Goal: Task Accomplishment & Management: Manage account settings

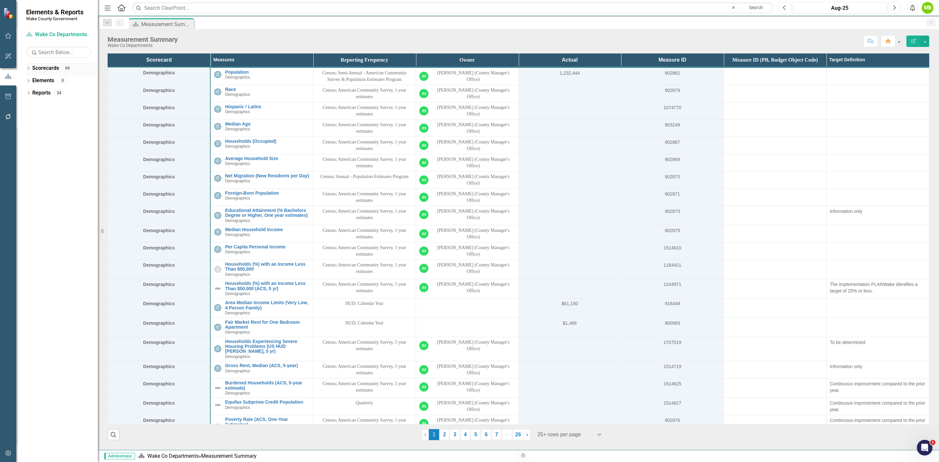
click at [30, 66] on div "Dropdown" at bounding box center [28, 69] width 5 height 6
click at [30, 91] on icon "Dropdown" at bounding box center [31, 93] width 5 height 4
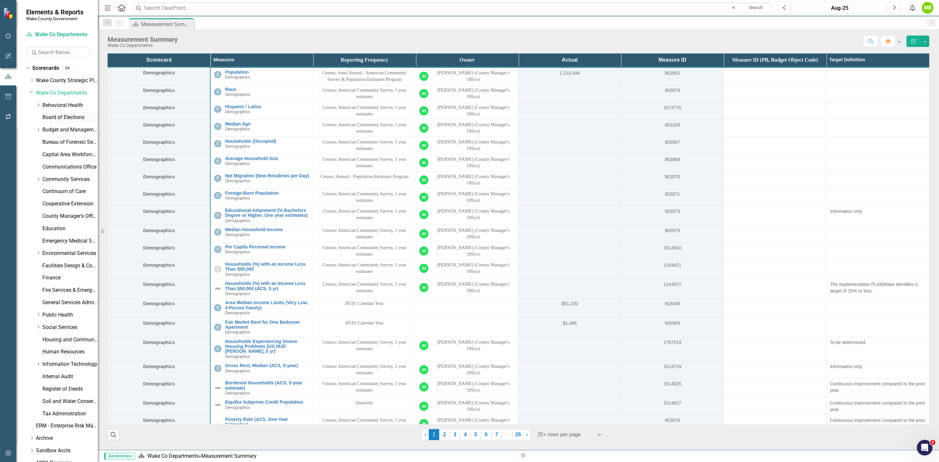
click at [45, 117] on link "Board of Elections" at bounding box center [69, 117] width 55 height 7
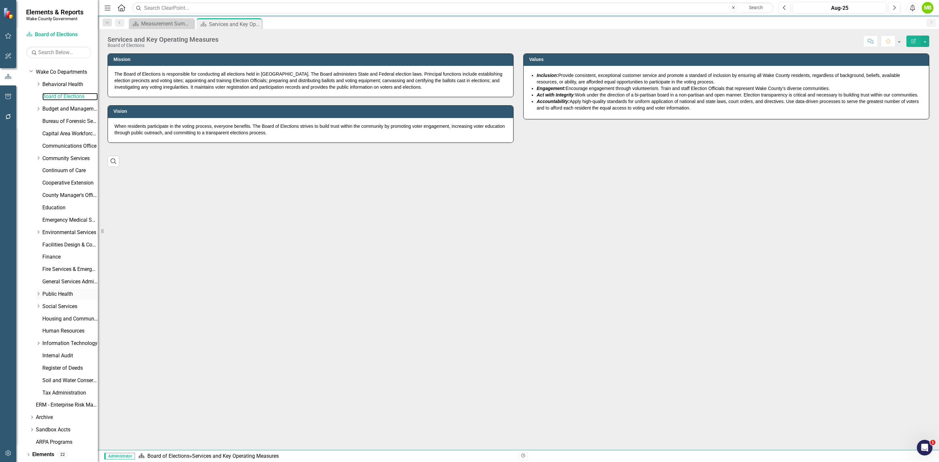
scroll to position [33, 0]
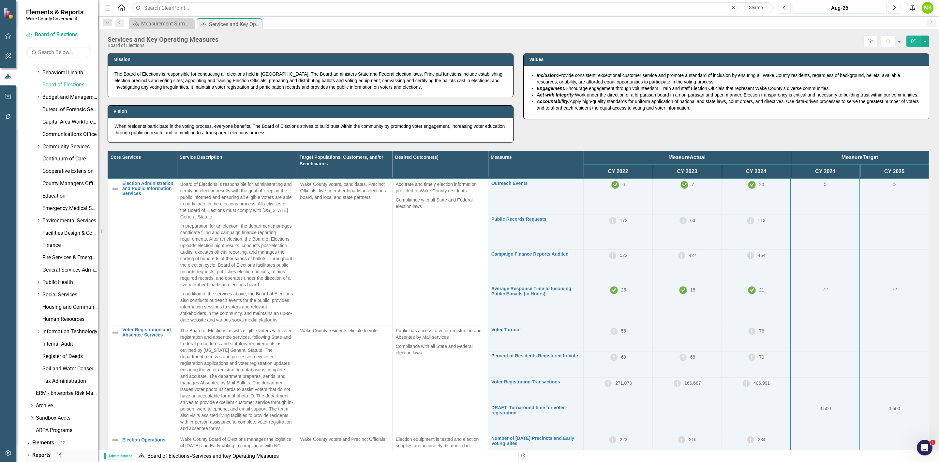
click at [49, 453] on link "Reports" at bounding box center [41, 454] width 18 height 7
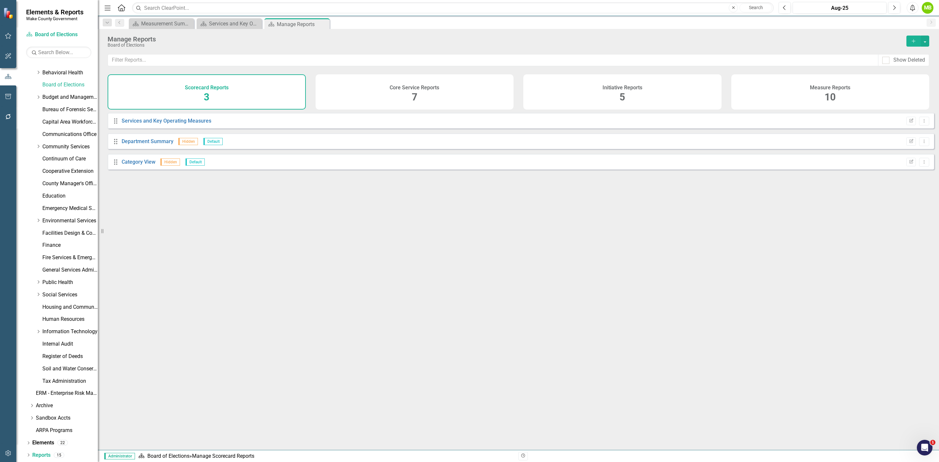
click at [462, 102] on div "Core Service Reports 7" at bounding box center [414, 91] width 198 height 35
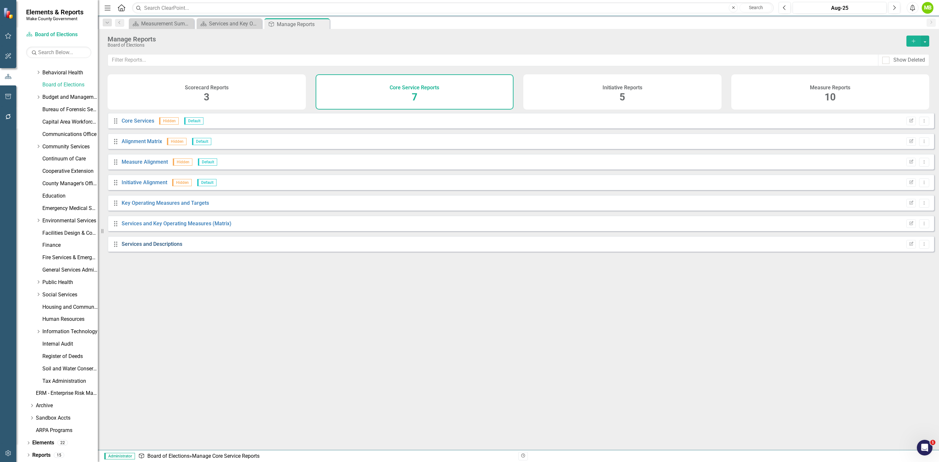
click at [145, 247] on link "Services and Descriptions" at bounding box center [152, 244] width 61 height 6
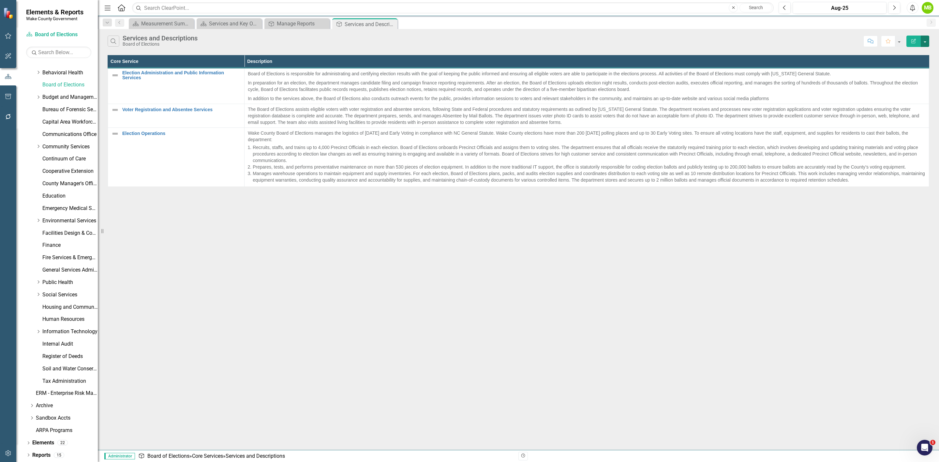
click at [923, 38] on button "button" at bounding box center [924, 41] width 8 height 11
click at [916, 50] on link "Edit Report Edit Report" at bounding box center [902, 54] width 51 height 12
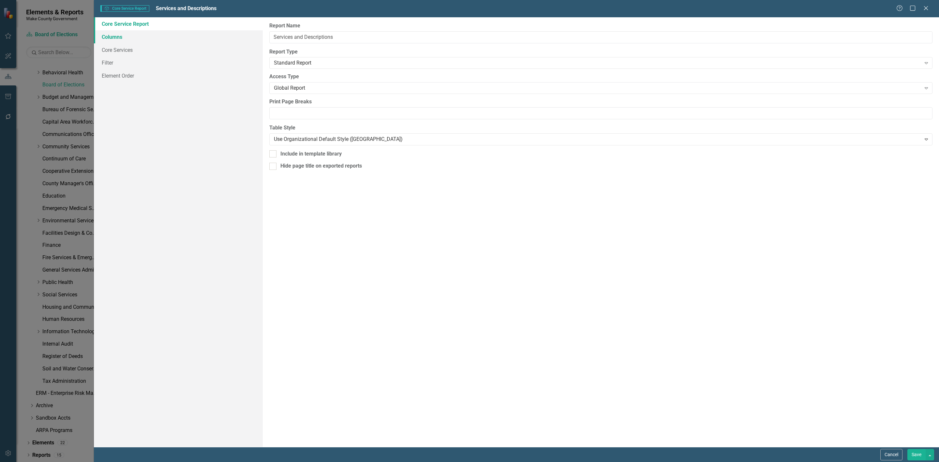
click at [132, 38] on link "Columns" at bounding box center [178, 36] width 169 height 13
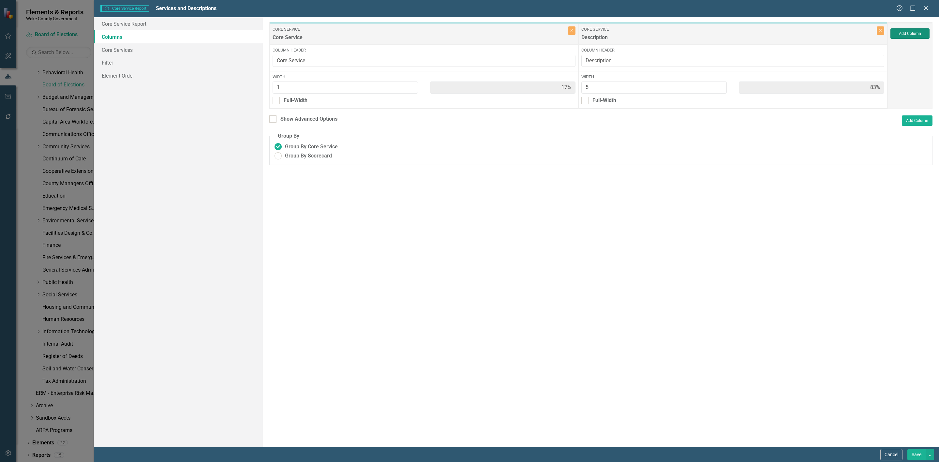
click at [900, 36] on button "Add Column" at bounding box center [909, 33] width 39 height 10
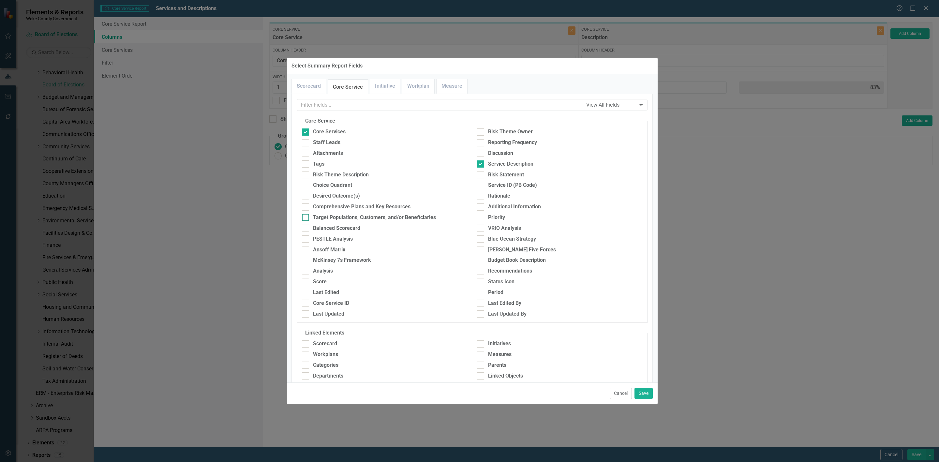
click at [302, 216] on input "Target Populations, Customers, and/or Beneficiaries" at bounding box center [304, 216] width 4 height 4
checkbox input "true"
click at [307, 195] on div at bounding box center [305, 196] width 7 height 7
click at [306, 195] on input "Desired Outcome(s)" at bounding box center [304, 195] width 4 height 4
checkbox input "true"
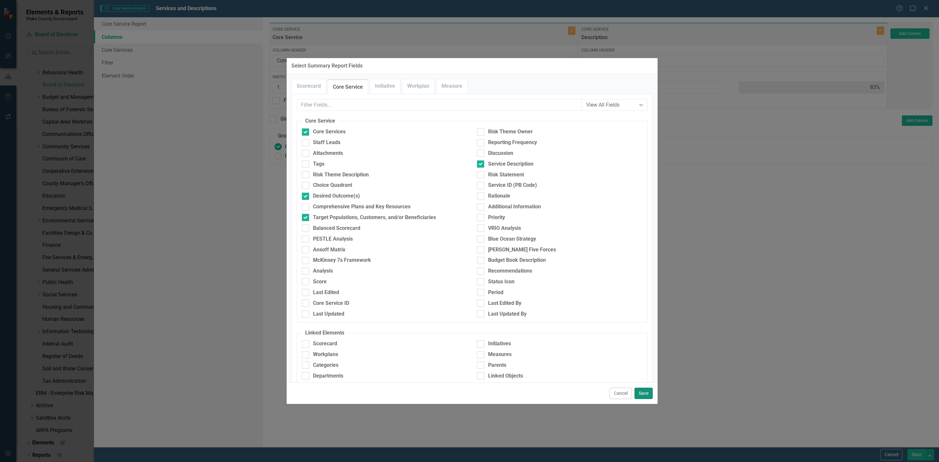
click at [646, 394] on button "Save" at bounding box center [643, 393] width 18 height 11
type input "13%"
type input "63%"
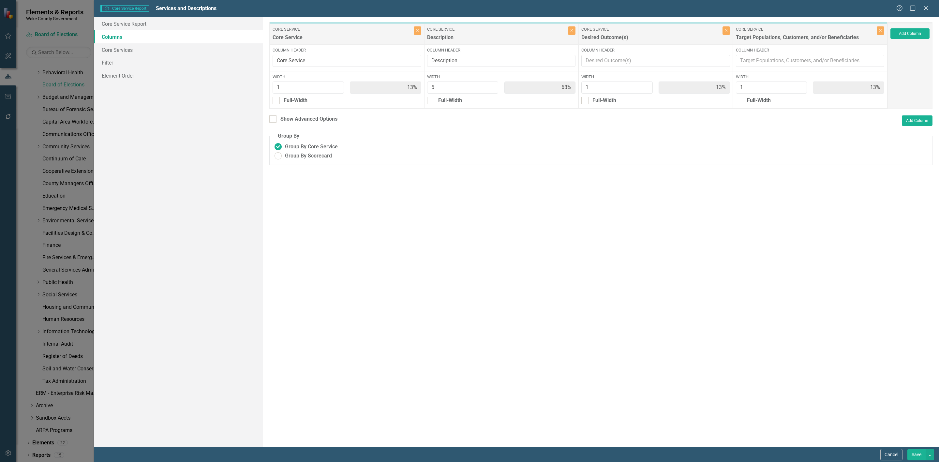
click at [911, 457] on button "Save" at bounding box center [916, 454] width 18 height 11
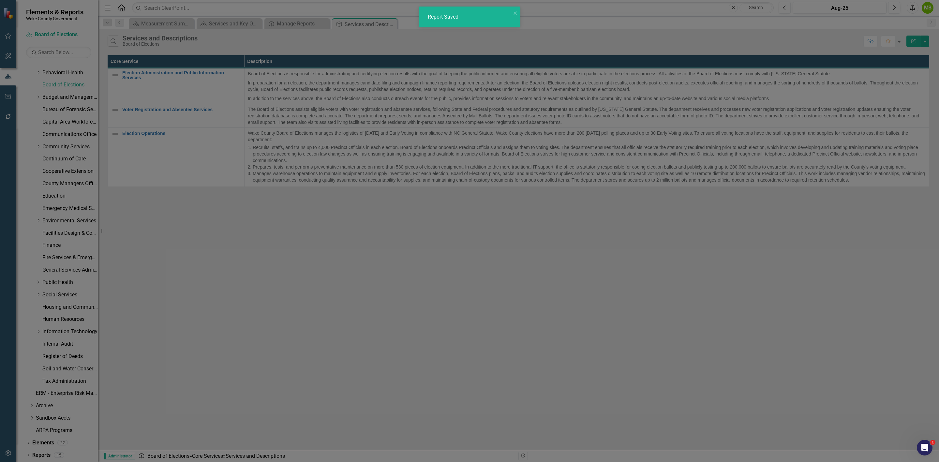
radio input "true"
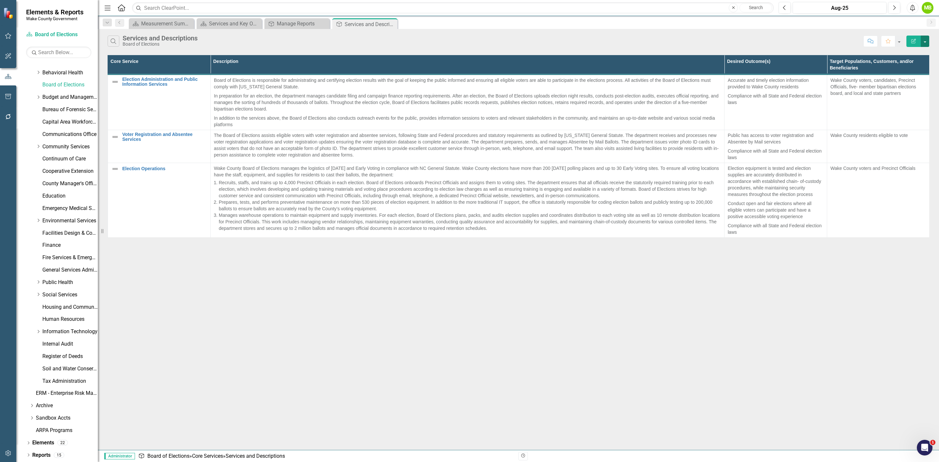
click at [924, 39] on button "button" at bounding box center [924, 41] width 8 height 11
click at [908, 67] on link "PDF Export to PDF" at bounding box center [902, 67] width 51 height 12
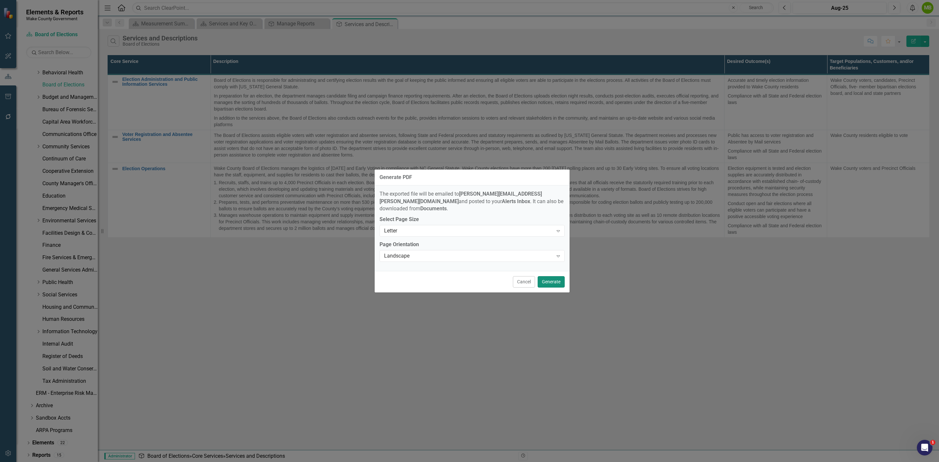
click at [552, 281] on button "Generate" at bounding box center [550, 281] width 27 height 11
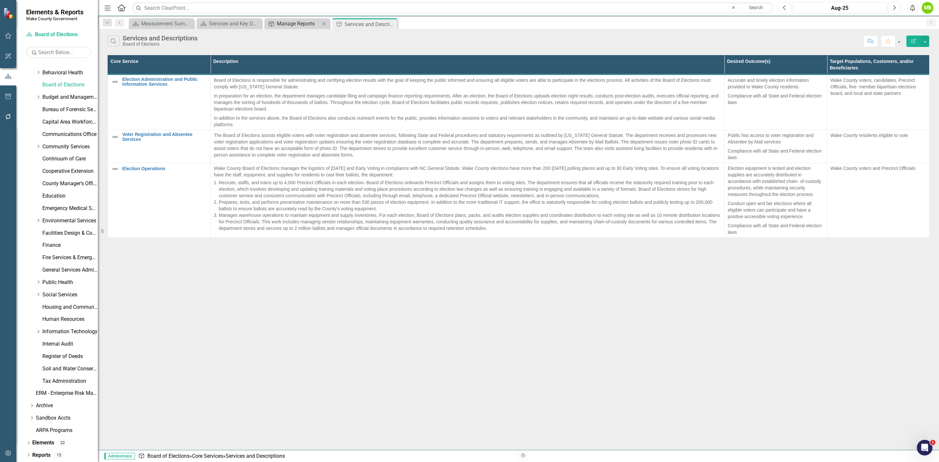
click at [283, 23] on div "Manage Reports" at bounding box center [298, 24] width 43 height 8
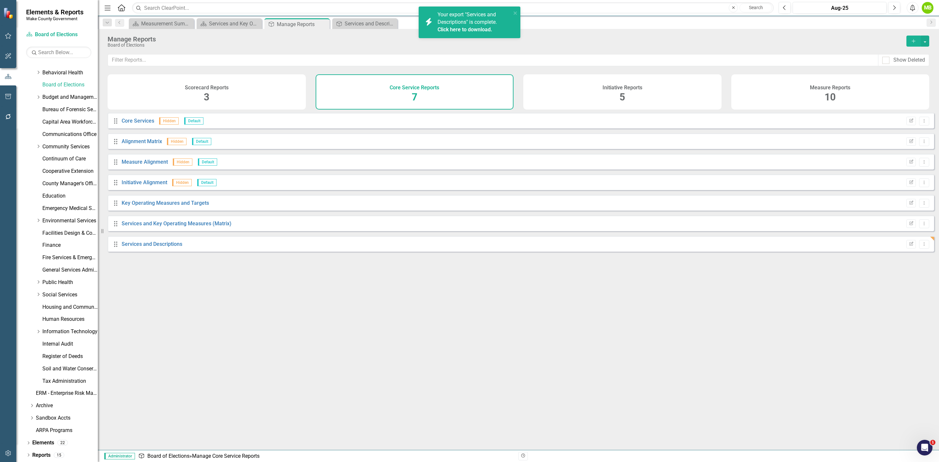
click at [783, 102] on div "Measure Reports 10" at bounding box center [830, 91] width 198 height 35
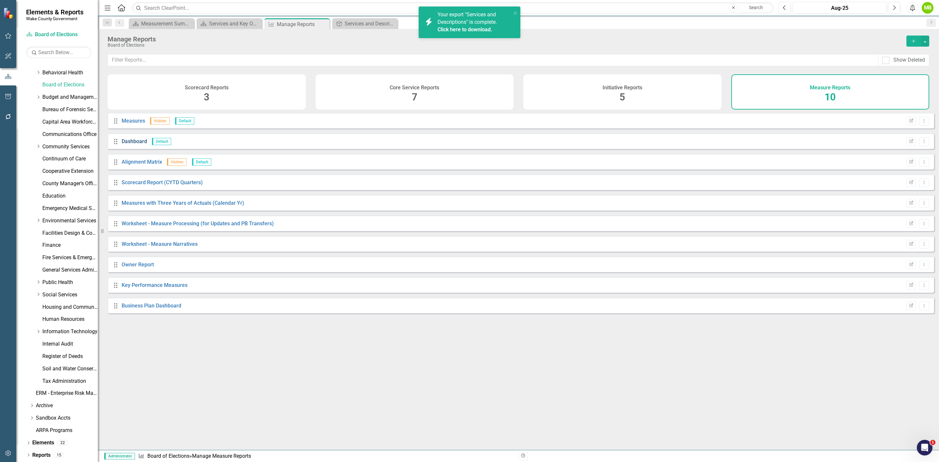
click at [129, 144] on link "Dashboard" at bounding box center [134, 141] width 25 height 6
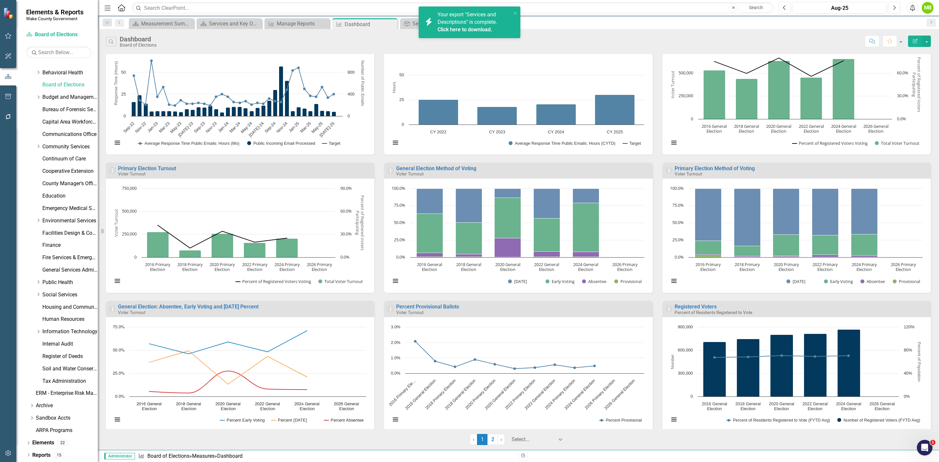
scroll to position [180, 0]
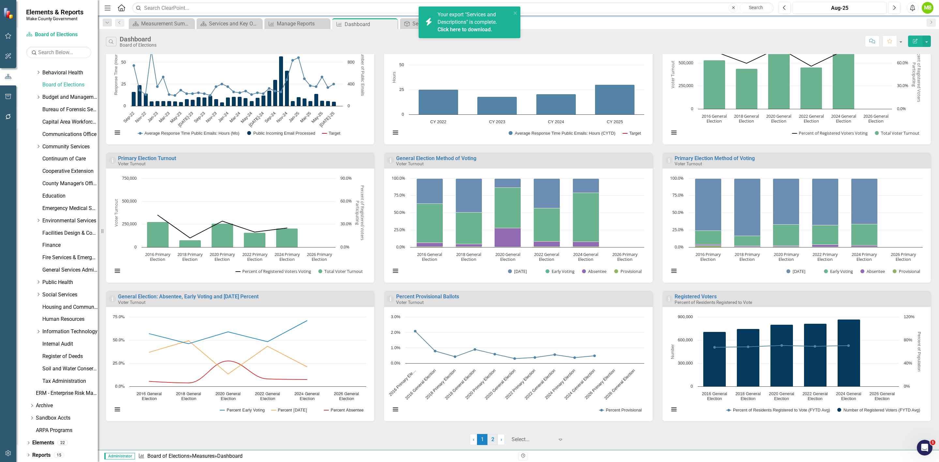
click at [491, 441] on link "2" at bounding box center [492, 439] width 10 height 11
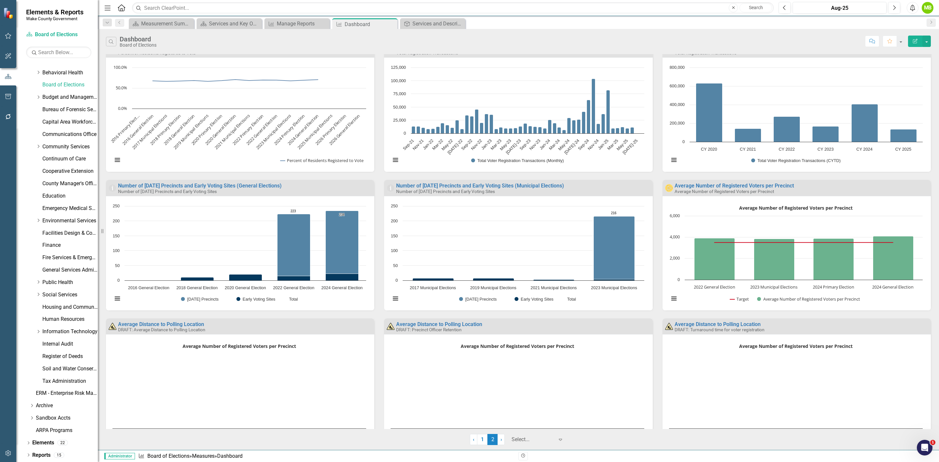
scroll to position [0, 0]
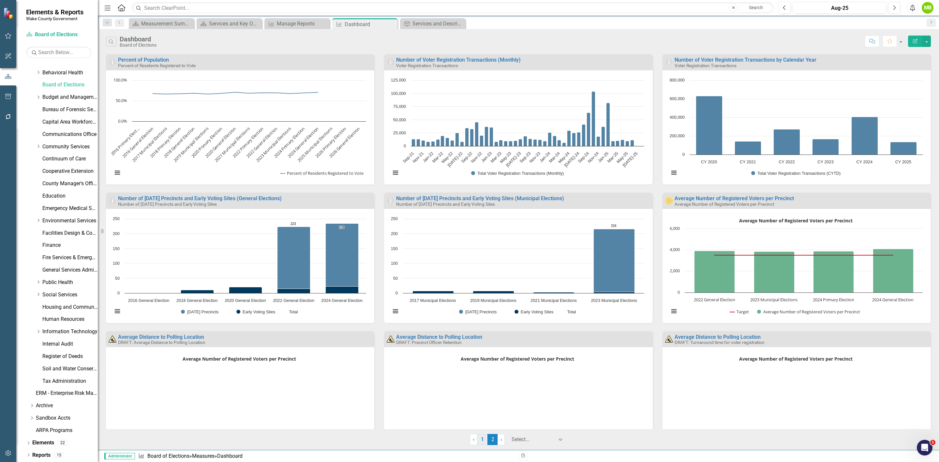
click at [484, 438] on link "1" at bounding box center [482, 439] width 10 height 11
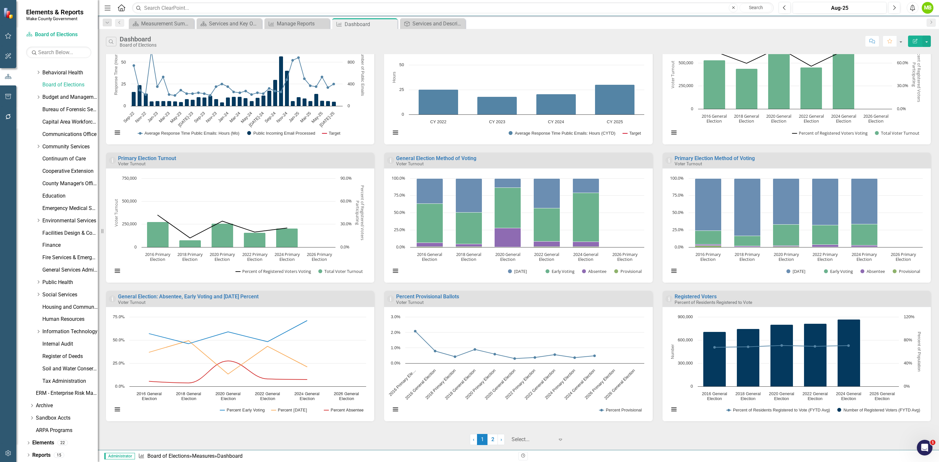
scroll to position [180, 0]
click at [494, 438] on link "2" at bounding box center [492, 439] width 10 height 11
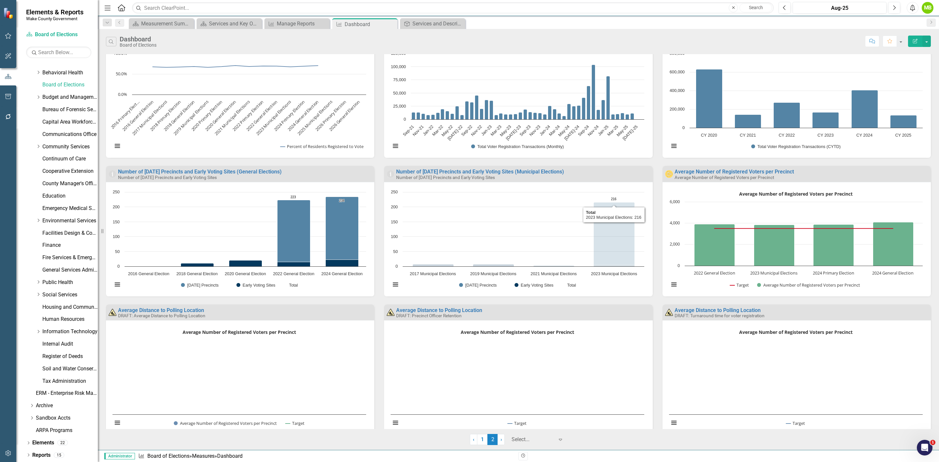
scroll to position [41, 0]
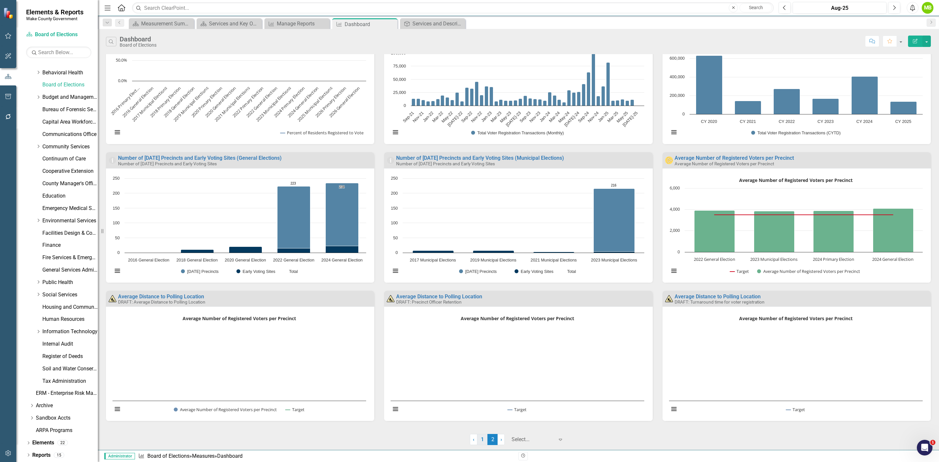
click at [482, 440] on link "1" at bounding box center [482, 439] width 10 height 11
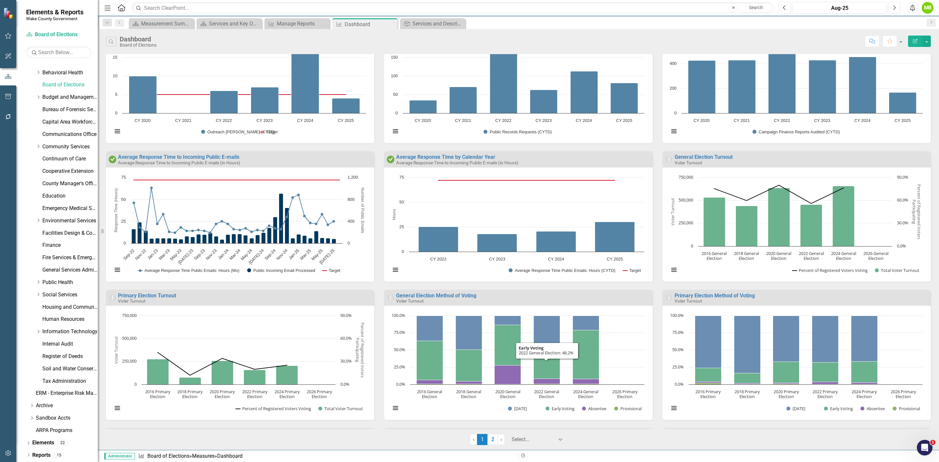
scroll to position [180, 0]
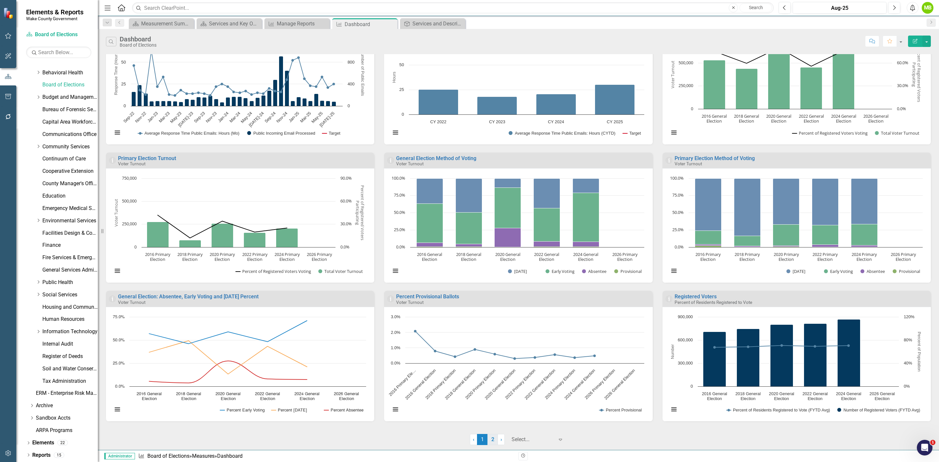
click at [495, 439] on link "2" at bounding box center [492, 439] width 10 height 11
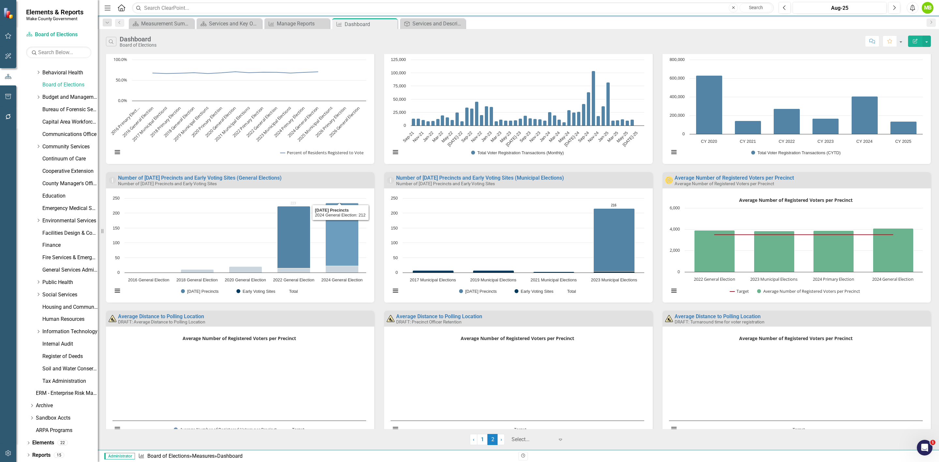
scroll to position [0, 0]
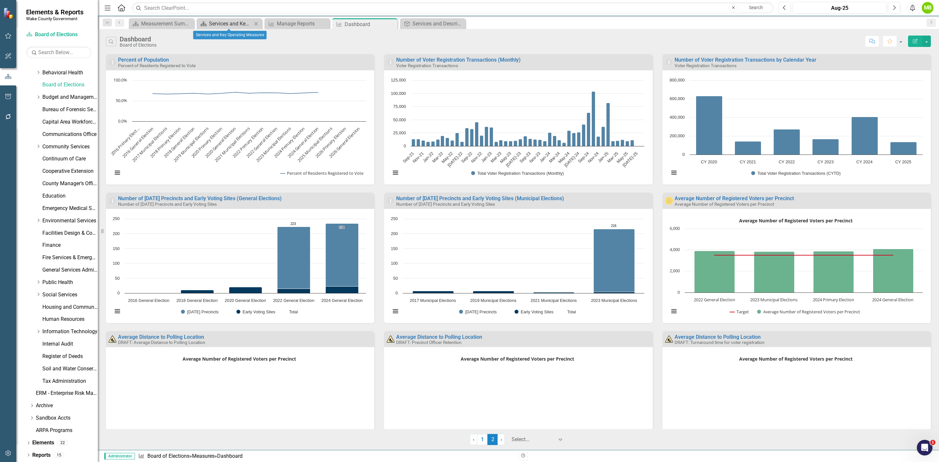
click at [214, 24] on div "Services and Key Operating Measures" at bounding box center [230, 24] width 43 height 8
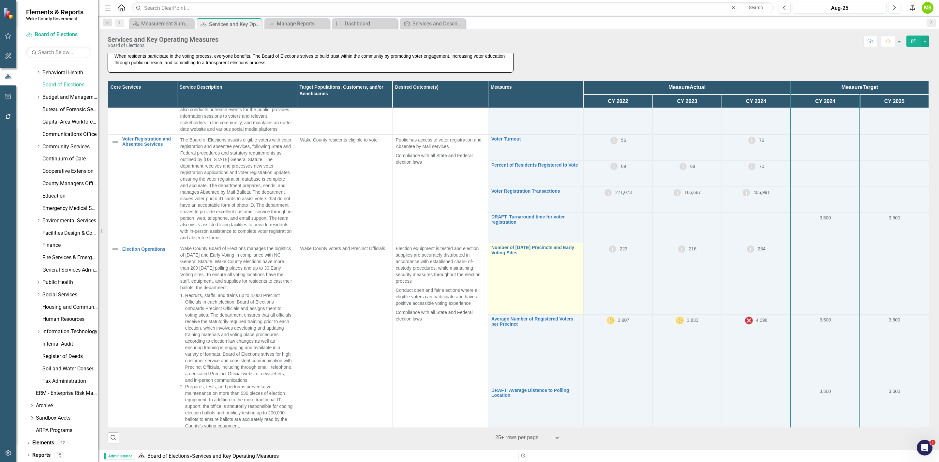
scroll to position [118, 0]
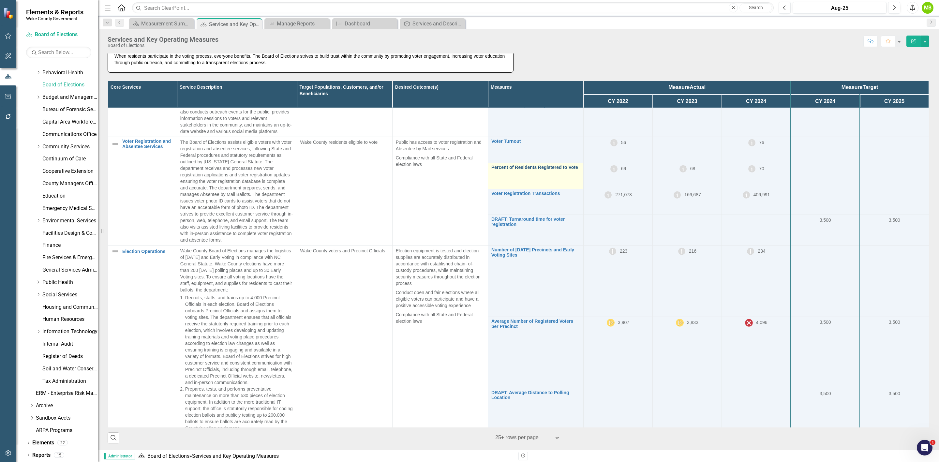
click at [527, 170] on link "Percent of Residents Registered to Vote" at bounding box center [535, 167] width 89 height 5
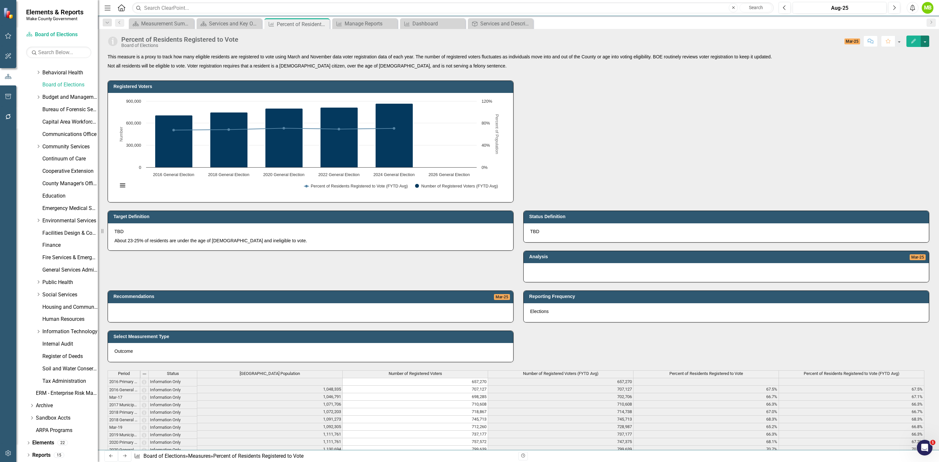
click at [927, 39] on button "button" at bounding box center [924, 41] width 8 height 11
click at [914, 51] on link "Edit Edit Measure" at bounding box center [897, 54] width 64 height 12
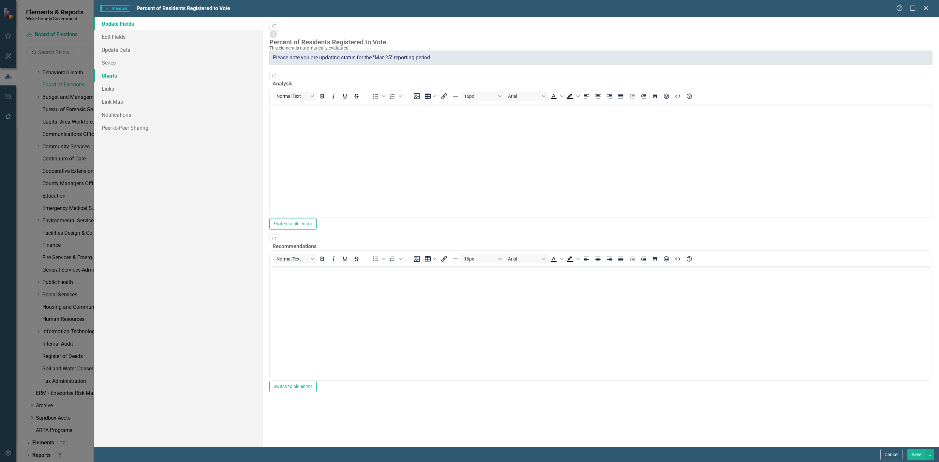
click at [121, 76] on link "Charts" at bounding box center [178, 75] width 169 height 13
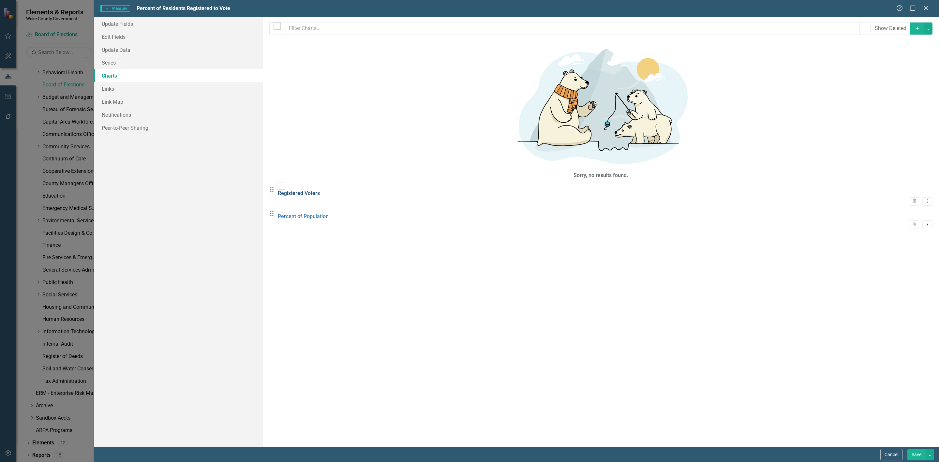
click at [320, 190] on link "Registered Voters" at bounding box center [299, 193] width 42 height 6
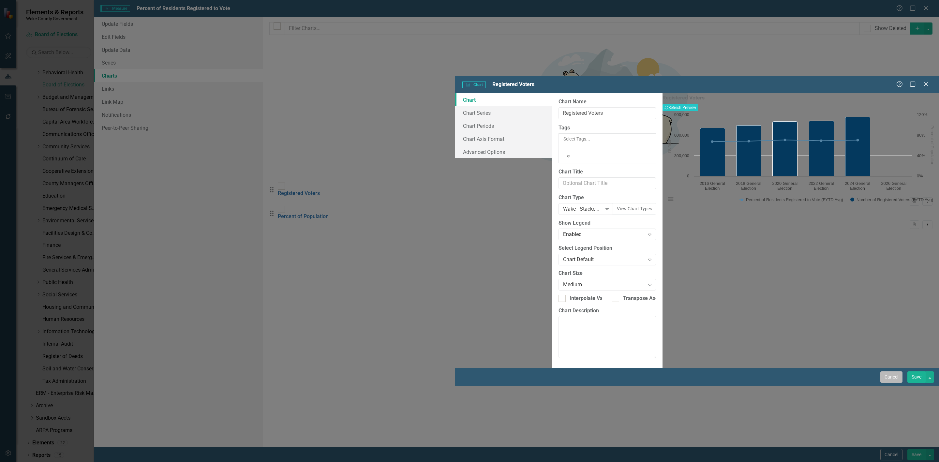
click at [887, 383] on button "Cancel" at bounding box center [891, 376] width 22 height 11
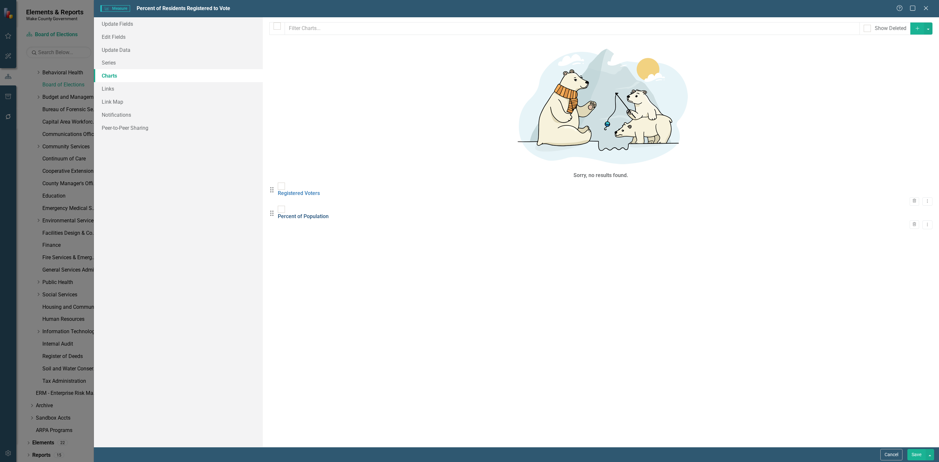
click at [303, 213] on link "Percent of Population" at bounding box center [303, 216] width 51 height 6
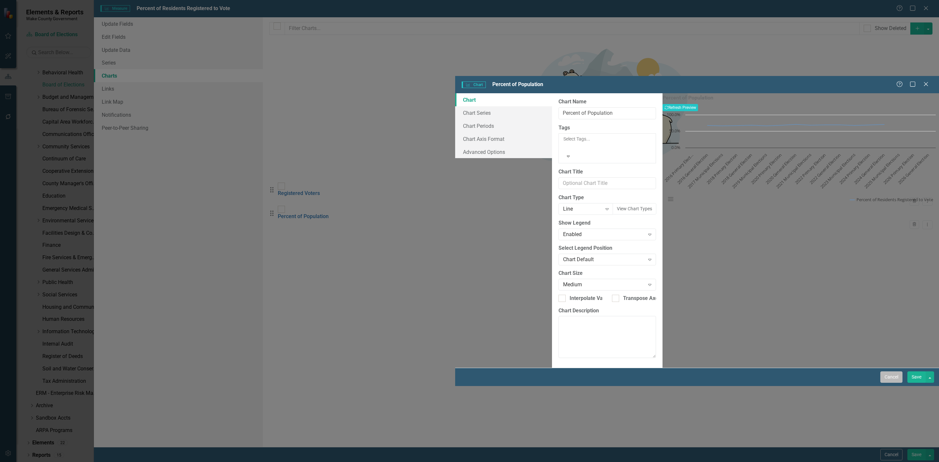
click at [888, 383] on button "Cancel" at bounding box center [891, 376] width 22 height 11
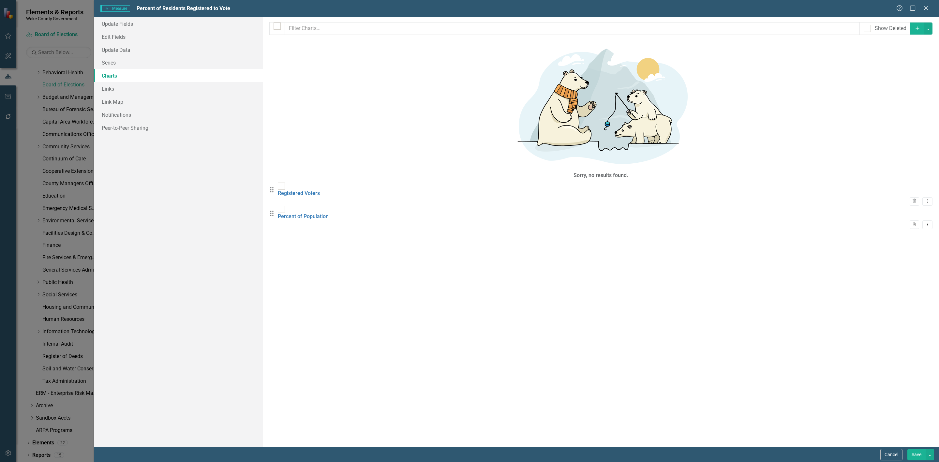
click at [912, 222] on icon "button" at bounding box center [914, 224] width 4 height 4
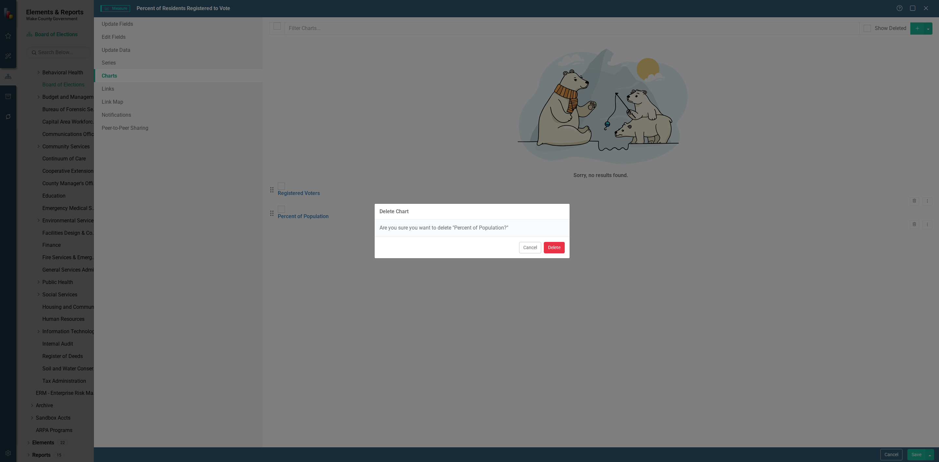
click at [545, 248] on button "Delete" at bounding box center [554, 247] width 21 height 11
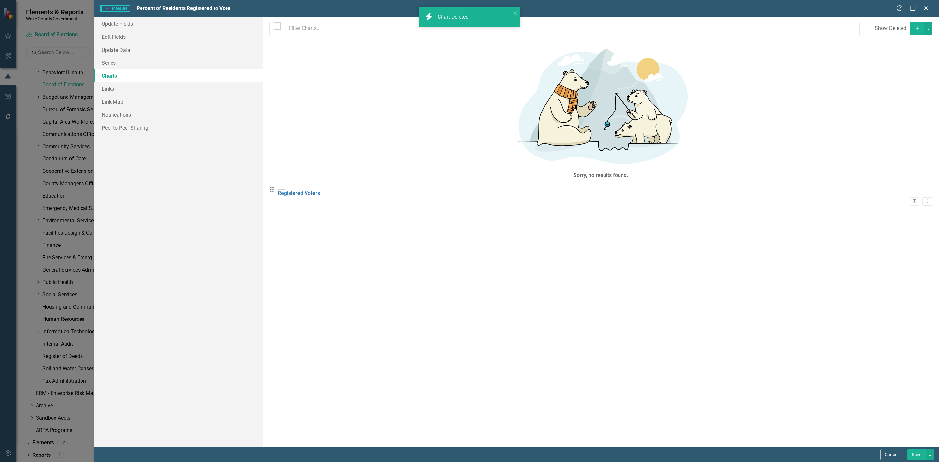
click at [915, 450] on button "Save" at bounding box center [916, 454] width 18 height 11
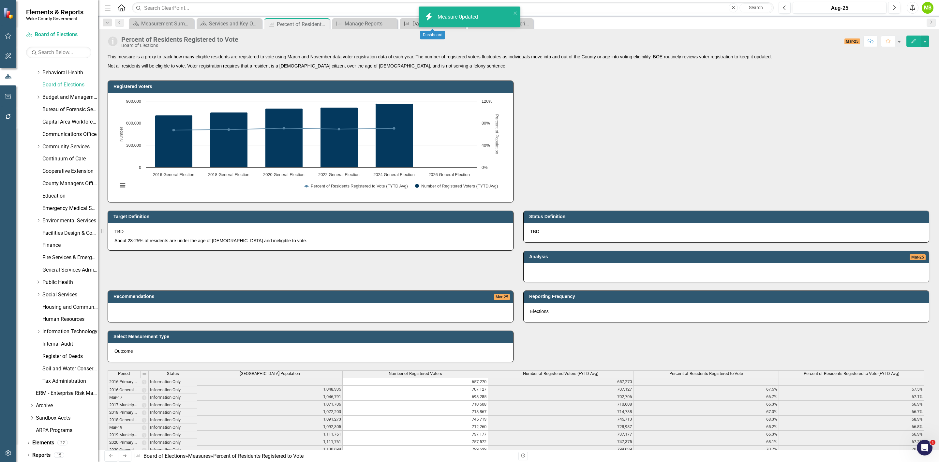
click at [412, 23] on div "Dashboard" at bounding box center [433, 24] width 43 height 8
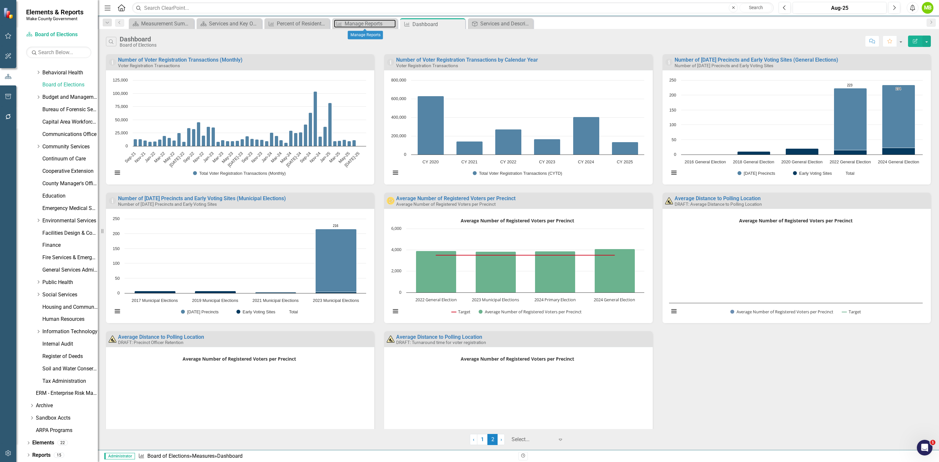
drag, startPoint x: 354, startPoint y: 23, endPoint x: 358, endPoint y: 38, distance: 16.2
click at [358, 38] on body "Elements & Reports Wake County Government Scorecard Board of Elections Search D…" at bounding box center [469, 231] width 939 height 462
click at [217, 25] on div "Services and Key Operating Measures" at bounding box center [230, 24] width 43 height 8
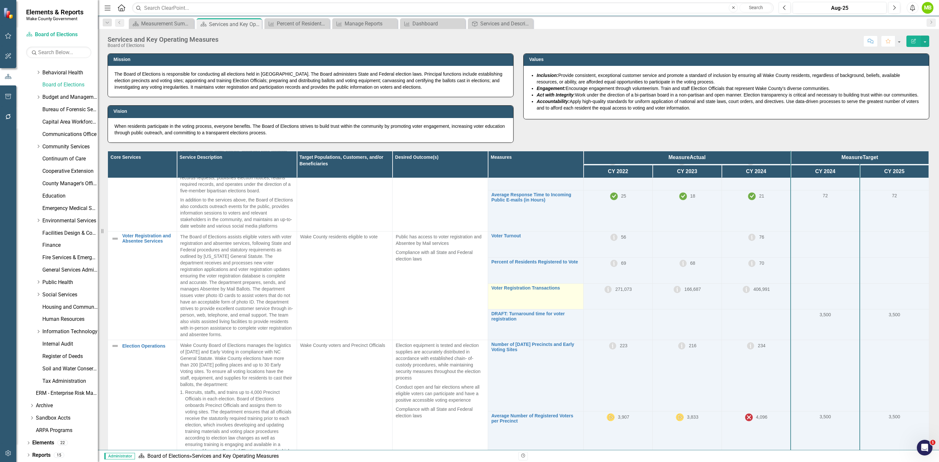
scroll to position [98, 0]
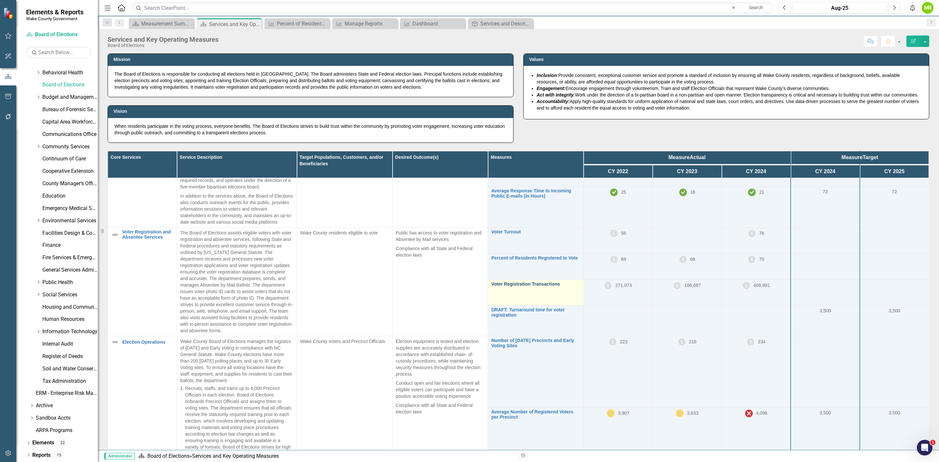
click at [532, 286] on link "Voter Registration Transactions" at bounding box center [535, 284] width 89 height 5
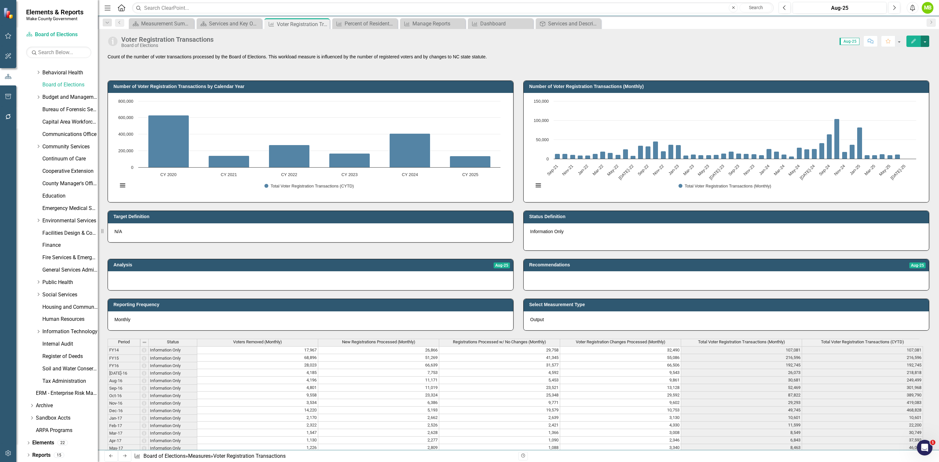
click at [925, 40] on button "button" at bounding box center [924, 41] width 8 height 11
click at [916, 52] on link "Edit Edit Measure" at bounding box center [897, 54] width 64 height 12
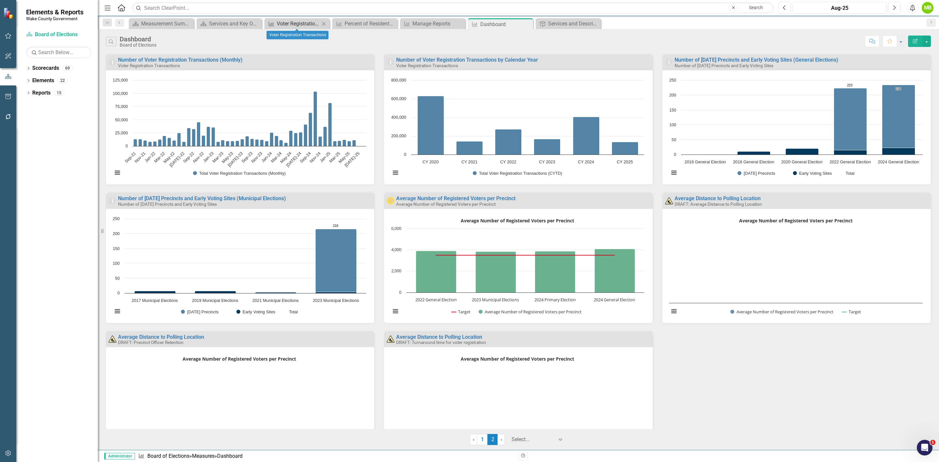
click at [297, 26] on div "Voter Registration Transactions" at bounding box center [298, 24] width 43 height 8
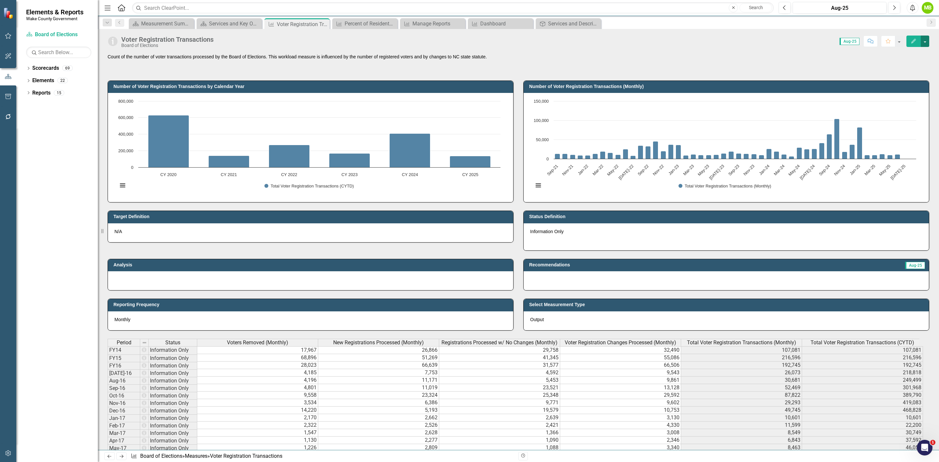
click at [922, 40] on button "button" at bounding box center [924, 41] width 8 height 11
click at [920, 59] on link "Edit Edit Measure" at bounding box center [897, 54] width 64 height 12
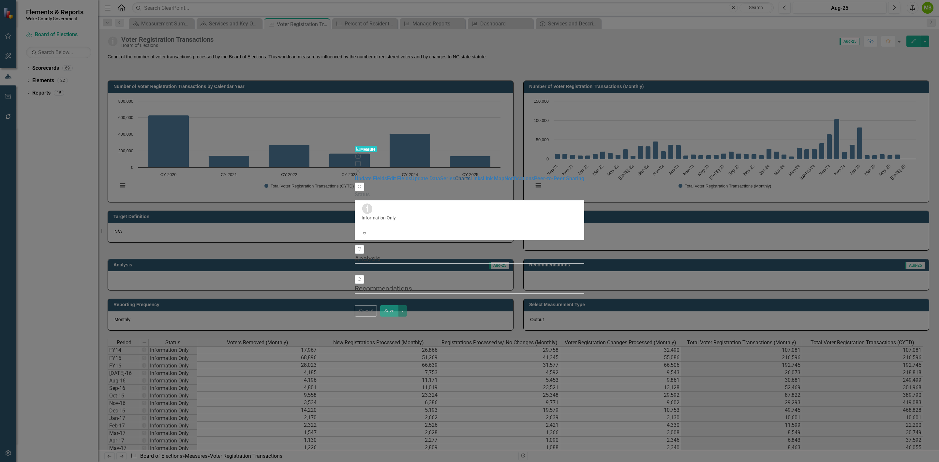
click at [455, 175] on link "Charts" at bounding box center [462, 178] width 15 height 6
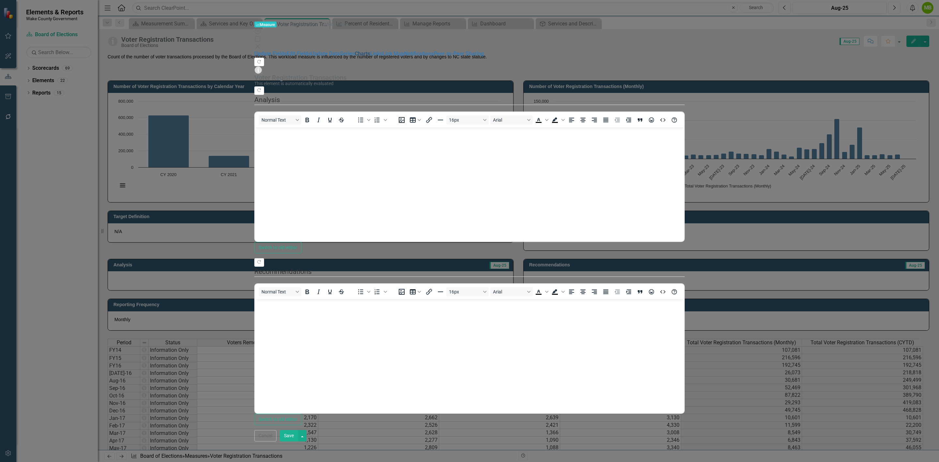
click at [355, 57] on link "Charts" at bounding box center [362, 54] width 15 height 6
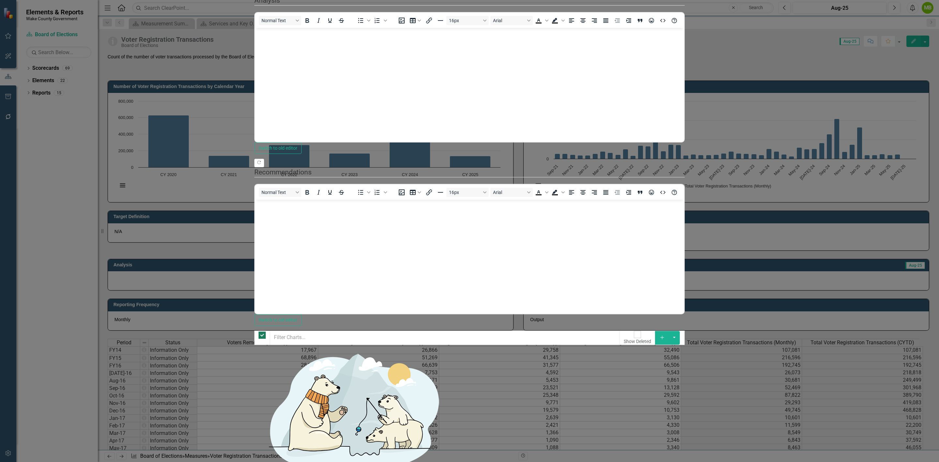
checkbox input "false"
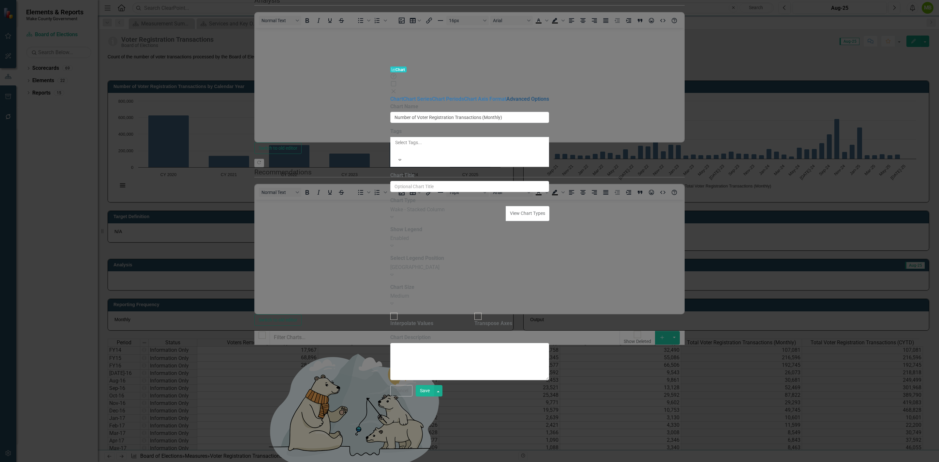
click at [506, 96] on link "Advanced Options" at bounding box center [527, 99] width 43 height 6
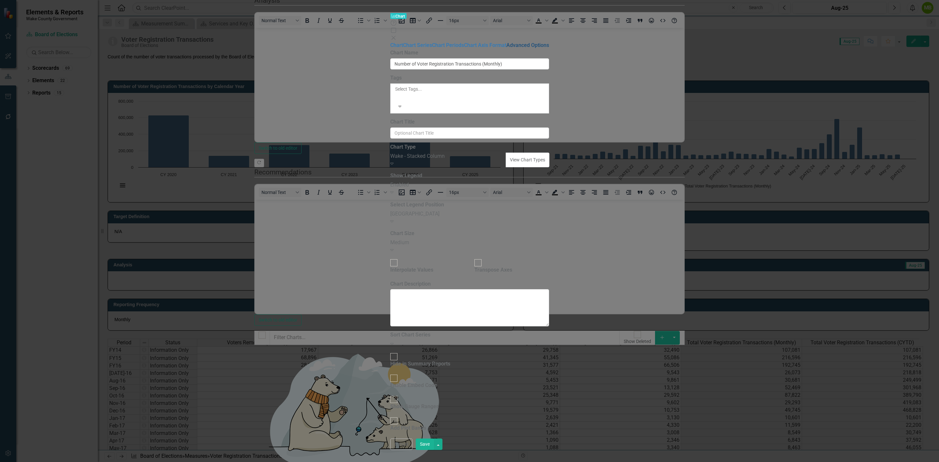
checkbox input "true"
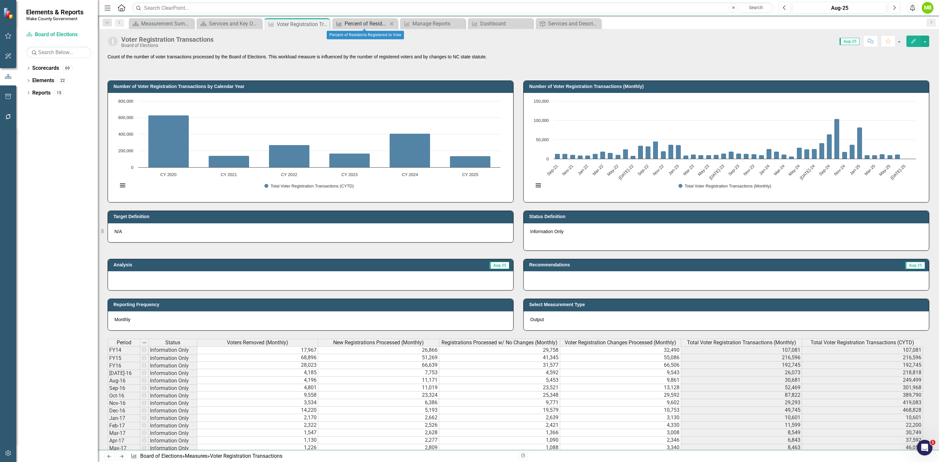
click at [374, 24] on div "Percent of Residents Registered to Vote" at bounding box center [366, 24] width 43 height 8
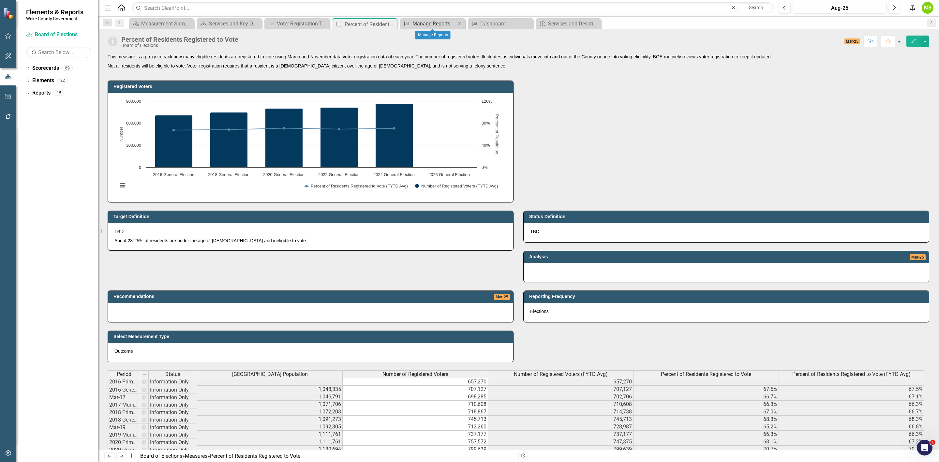
click at [420, 25] on div "Manage Reports" at bounding box center [433, 24] width 43 height 8
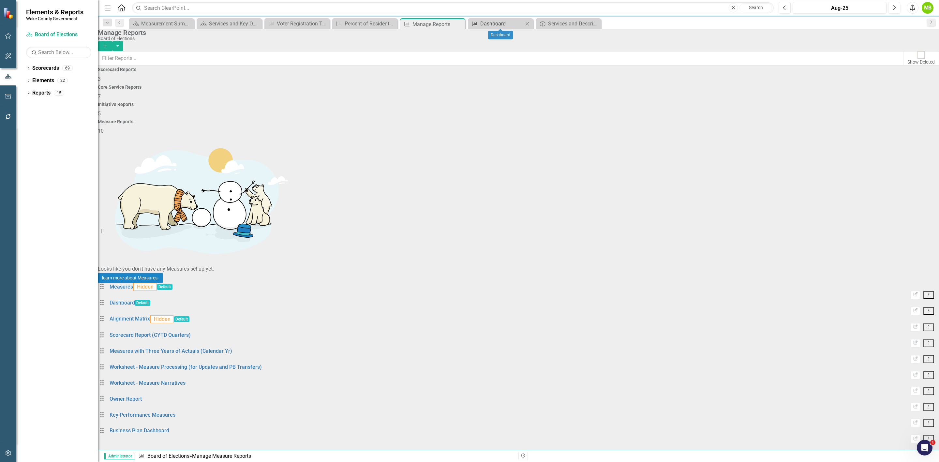
click at [491, 21] on div "Dashboard" at bounding box center [501, 24] width 43 height 8
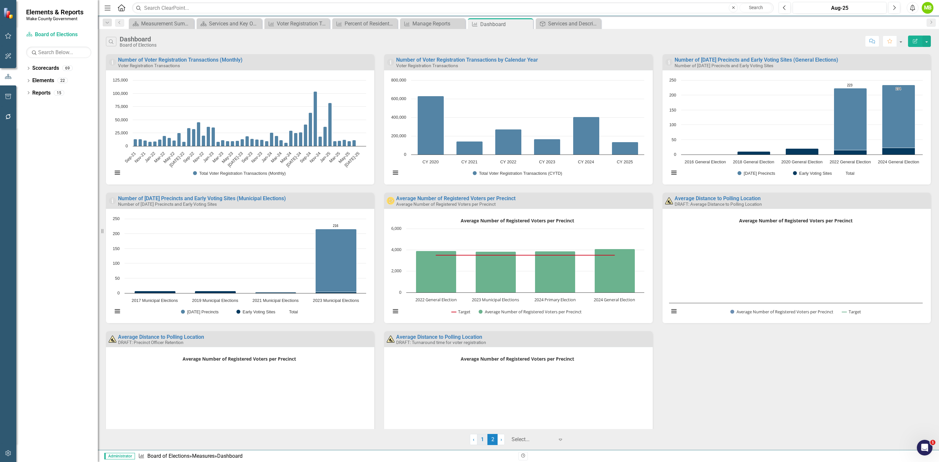
click at [483, 439] on link "1" at bounding box center [482, 439] width 10 height 11
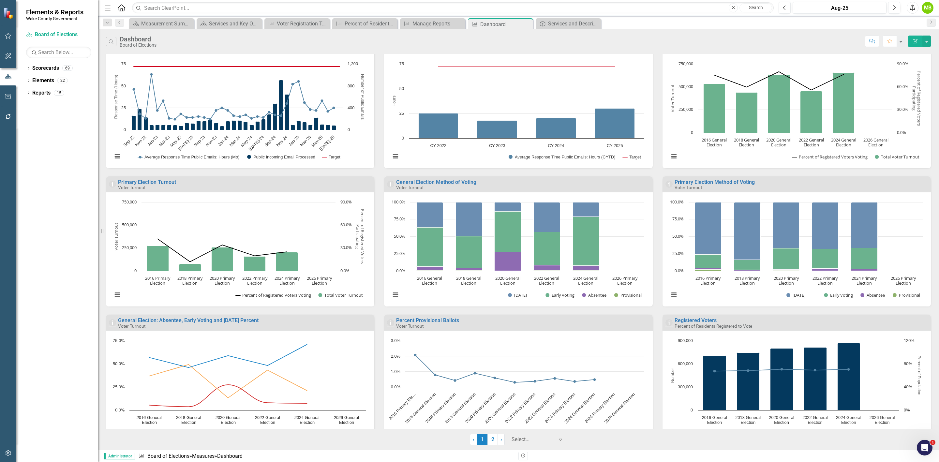
scroll to position [180, 0]
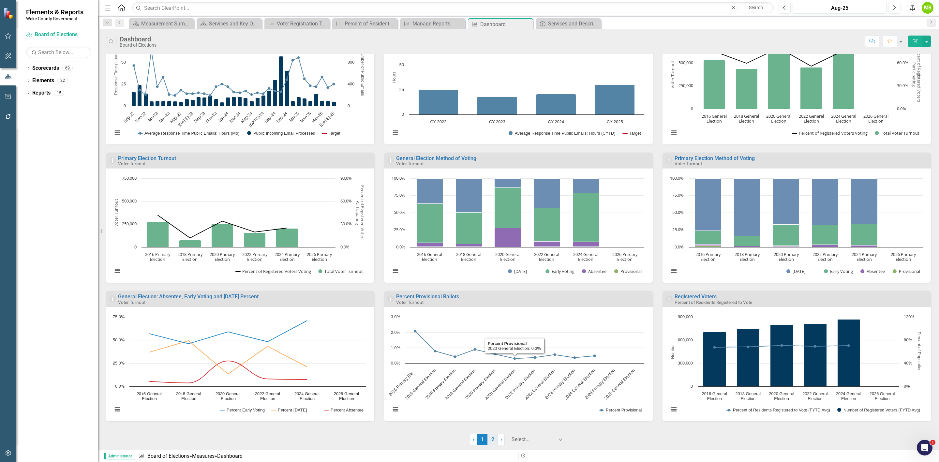
click at [492, 441] on link "2" at bounding box center [492, 439] width 10 height 11
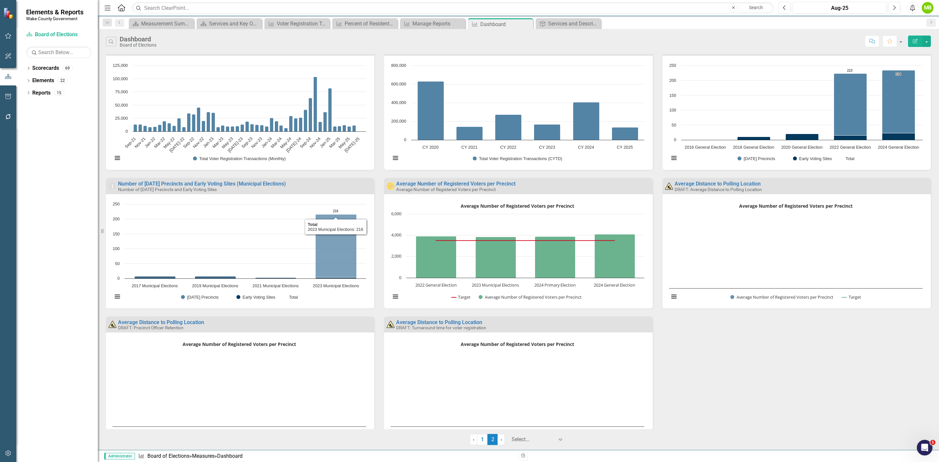
scroll to position [0, 0]
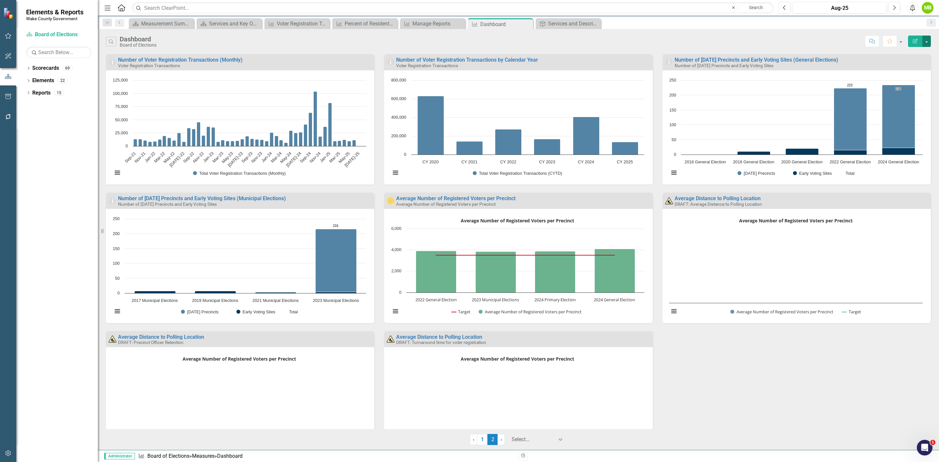
click at [923, 43] on button "button" at bounding box center [926, 41] width 8 height 11
click at [916, 53] on link "Edit Report Edit Report" at bounding box center [898, 54] width 64 height 12
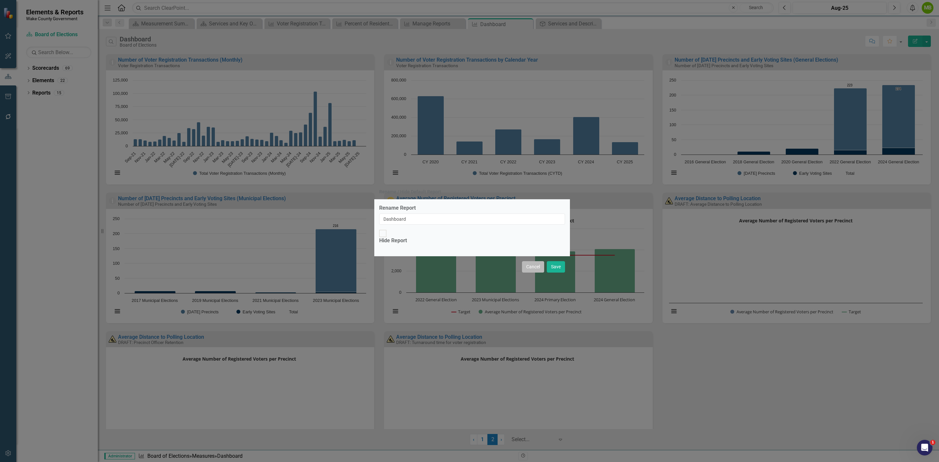
click at [538, 263] on button "Cancel" at bounding box center [533, 266] width 22 height 11
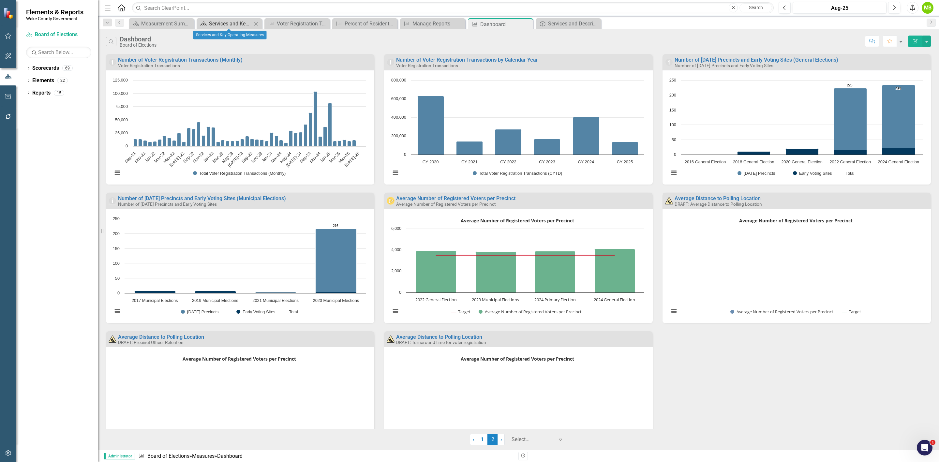
click at [219, 24] on div "Services and Key Operating Measures" at bounding box center [230, 24] width 43 height 8
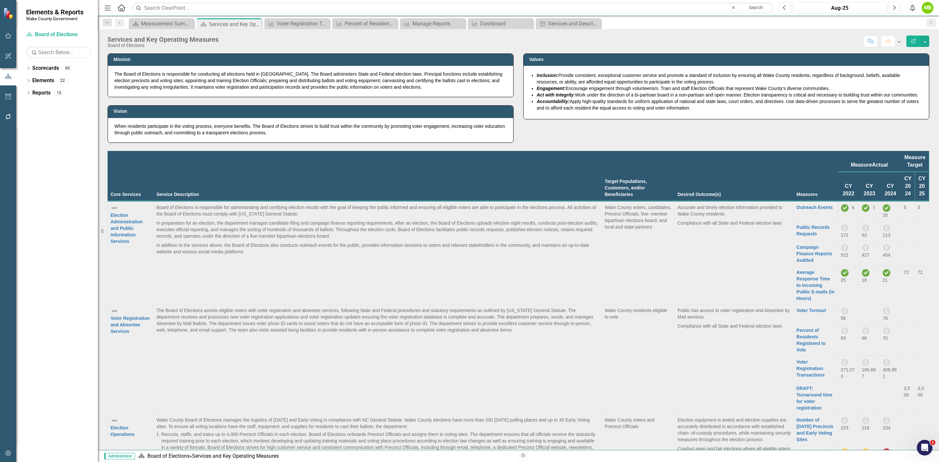
scroll to position [216, 0]
click at [796, 417] on link "Number of [DATE] Precincts and Early Voting Sites" at bounding box center [814, 429] width 37 height 25
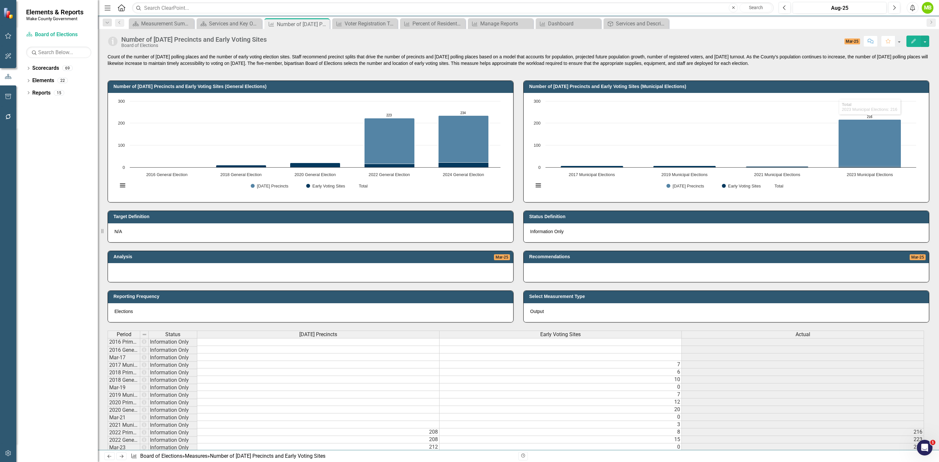
click at [930, 40] on div "Number of [DATE] Precincts and Early Voting Sites Board of Elections Score: 0.0…" at bounding box center [518, 39] width 841 height 20
click at [926, 43] on button "button" at bounding box center [924, 41] width 8 height 11
click at [915, 54] on link "Edit Edit Measure" at bounding box center [897, 54] width 64 height 12
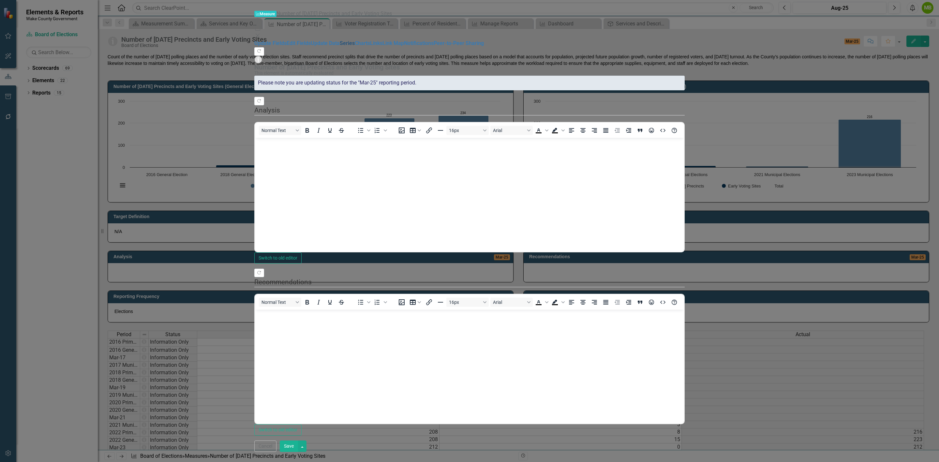
click at [340, 46] on link "Series" at bounding box center [347, 43] width 15 height 6
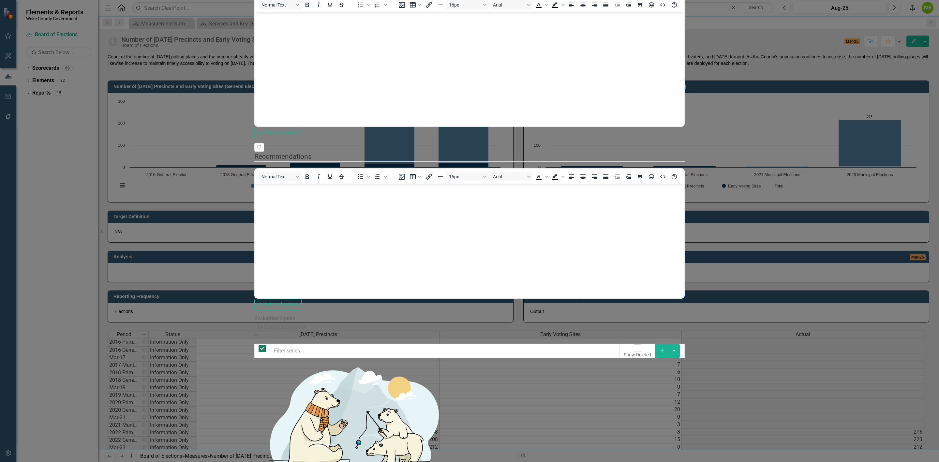
checkbox input "false"
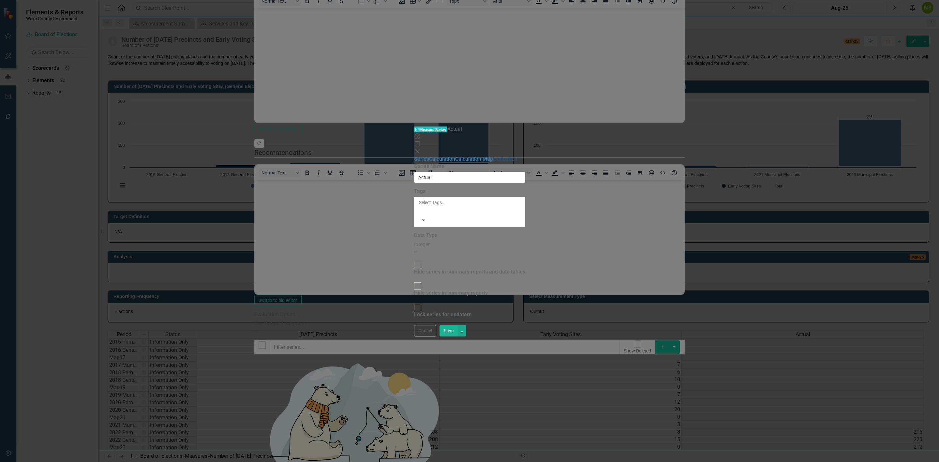
click at [493, 156] on link "Evaluation" at bounding box center [505, 159] width 24 height 6
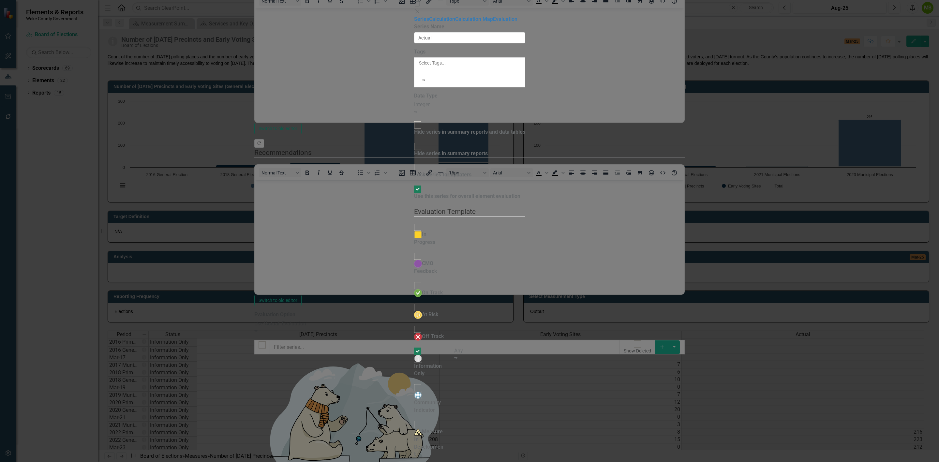
click at [414, 421] on div at bounding box center [417, 424] width 7 height 7
click at [412, 419] on input "Measure In Development" at bounding box center [417, 424] width 10 height 10
checkbox input "true"
click at [414, 347] on div at bounding box center [417, 350] width 7 height 7
click at [412, 346] on input "Information Only" at bounding box center [417, 351] width 10 height 10
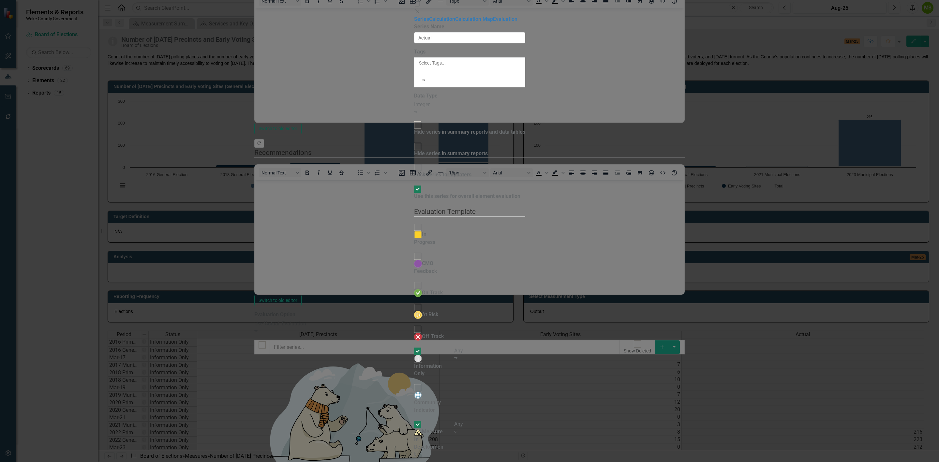
checkbox input "false"
click at [458, 462] on button "Save" at bounding box center [448, 469] width 18 height 11
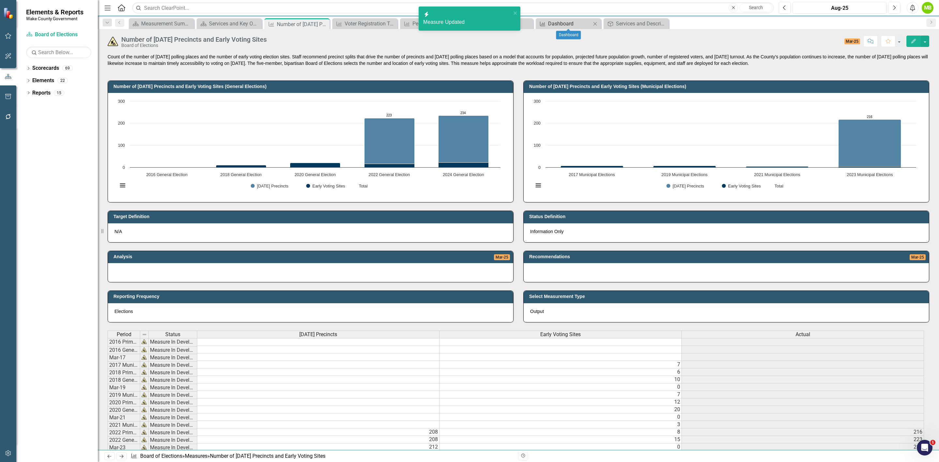
click at [549, 25] on div "Dashboard" at bounding box center [569, 24] width 43 height 8
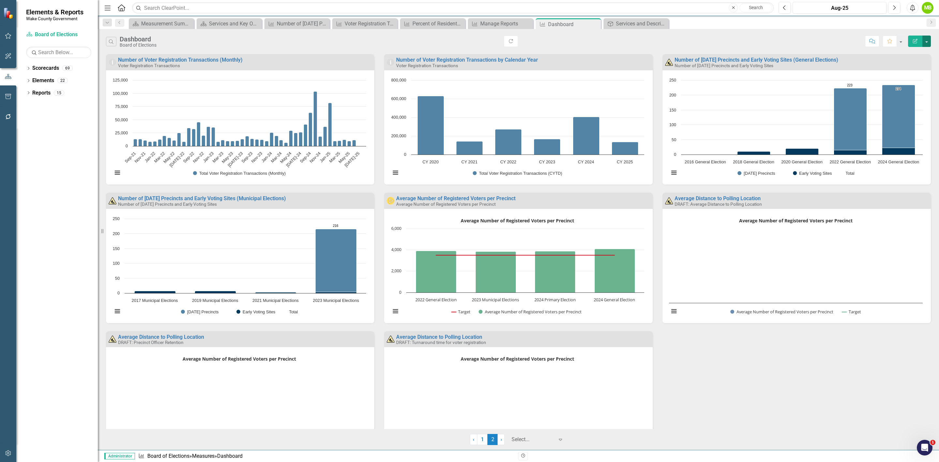
click at [928, 46] on button "button" at bounding box center [926, 41] width 8 height 11
click at [906, 68] on link "PDF Export to PDF" at bounding box center [898, 67] width 64 height 12
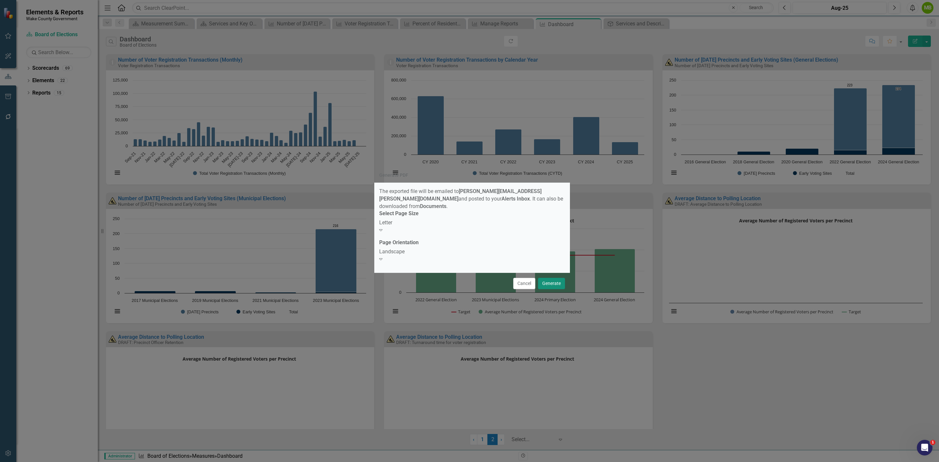
click at [548, 281] on button "Generate" at bounding box center [551, 283] width 27 height 11
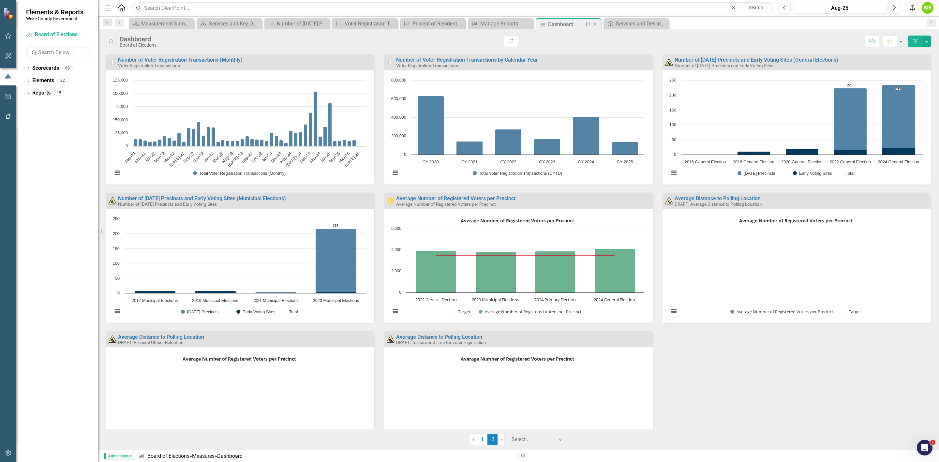
click at [595, 23] on icon at bounding box center [595, 24] width 4 height 4
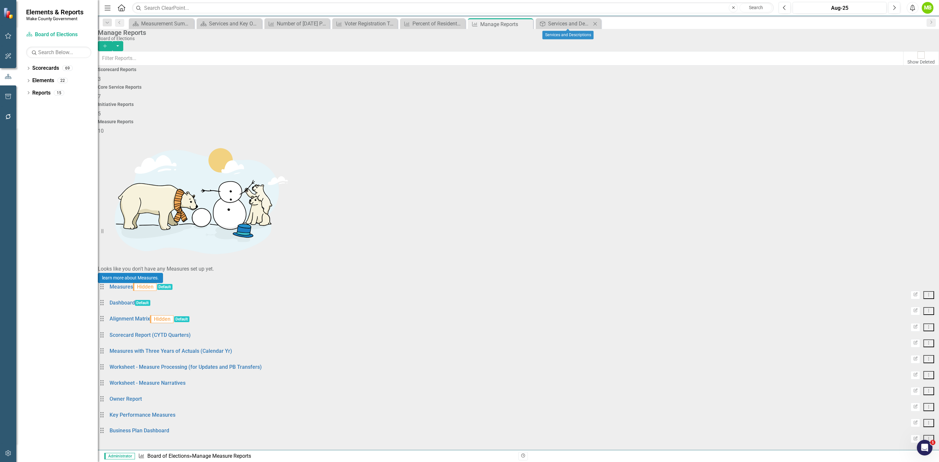
click at [595, 23] on icon at bounding box center [595, 24] width 4 height 4
click at [526, 22] on icon "Close" at bounding box center [526, 24] width 7 height 5
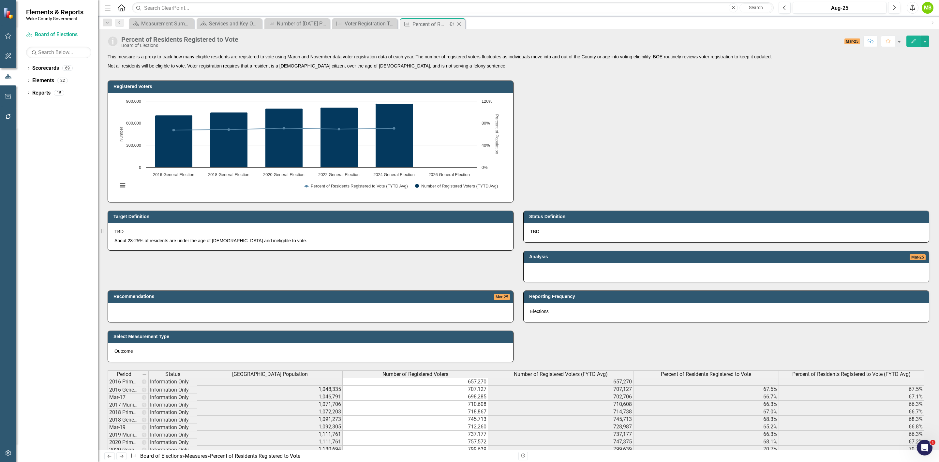
click at [460, 24] on icon "Close" at bounding box center [459, 24] width 7 height 5
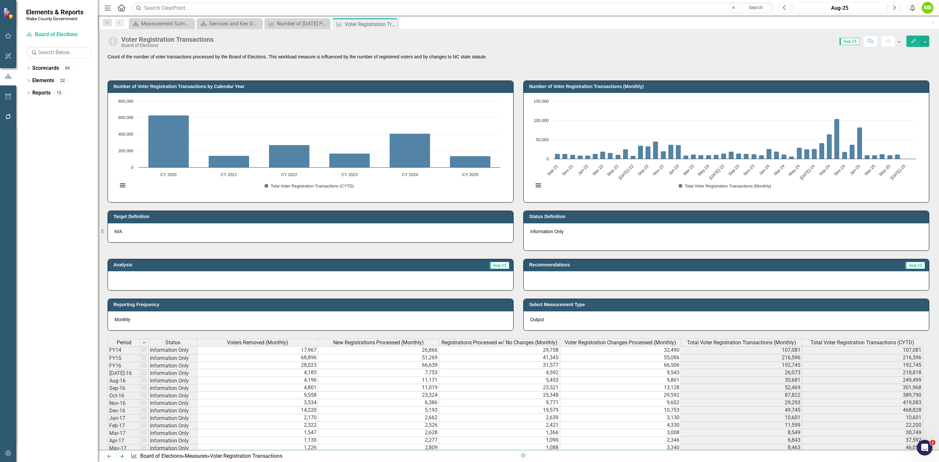
click at [0, 0] on icon "Close" at bounding box center [0, 0] width 0 height 0
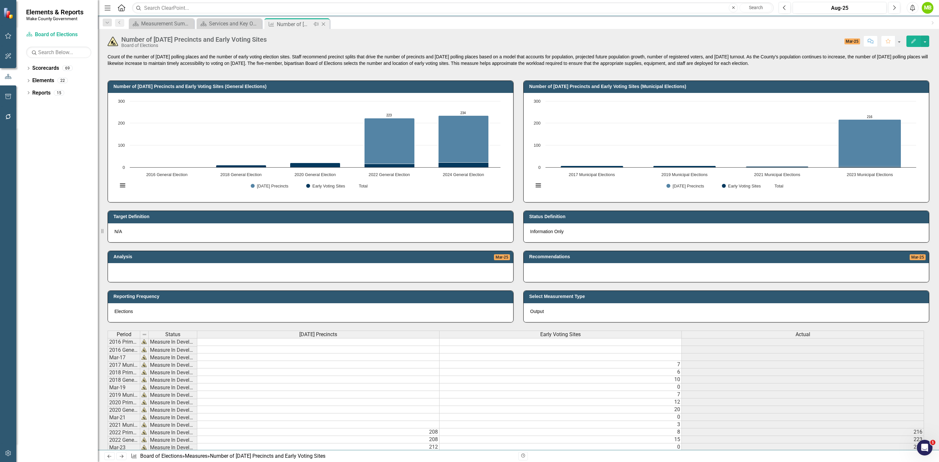
click at [324, 24] on icon at bounding box center [324, 24] width 4 height 4
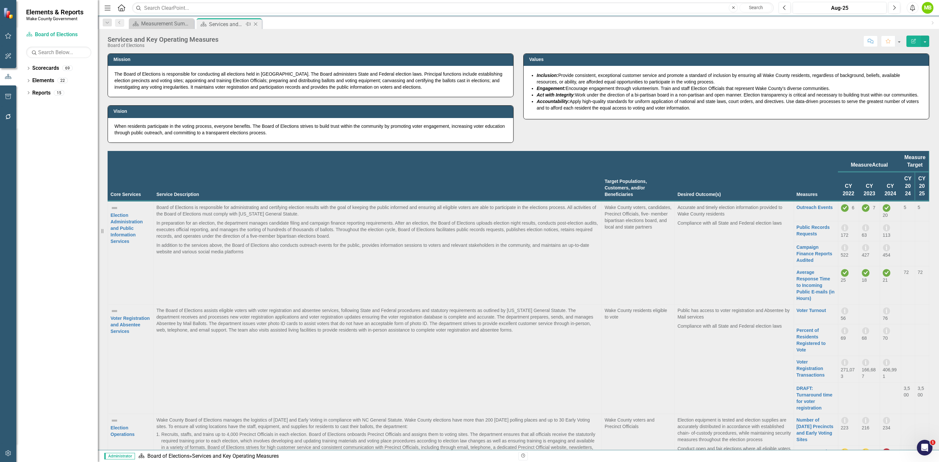
click at [256, 24] on icon at bounding box center [256, 24] width 4 height 4
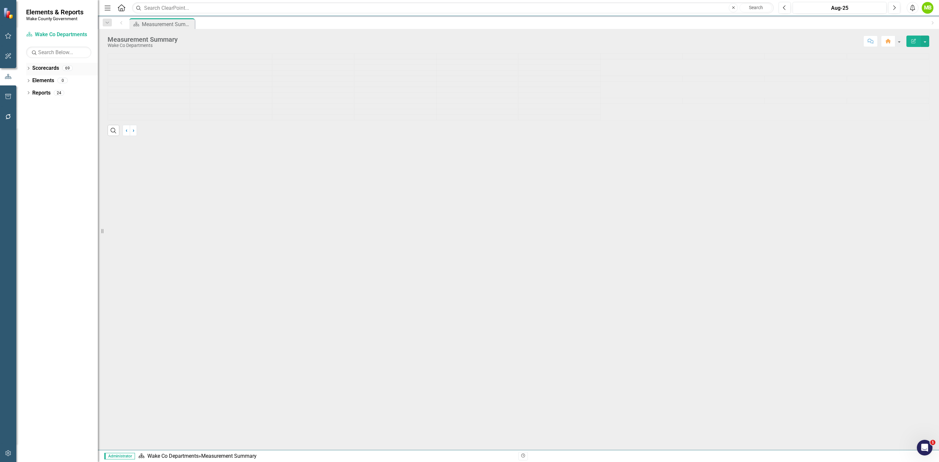
click at [29, 67] on icon "Dropdown" at bounding box center [28, 69] width 5 height 4
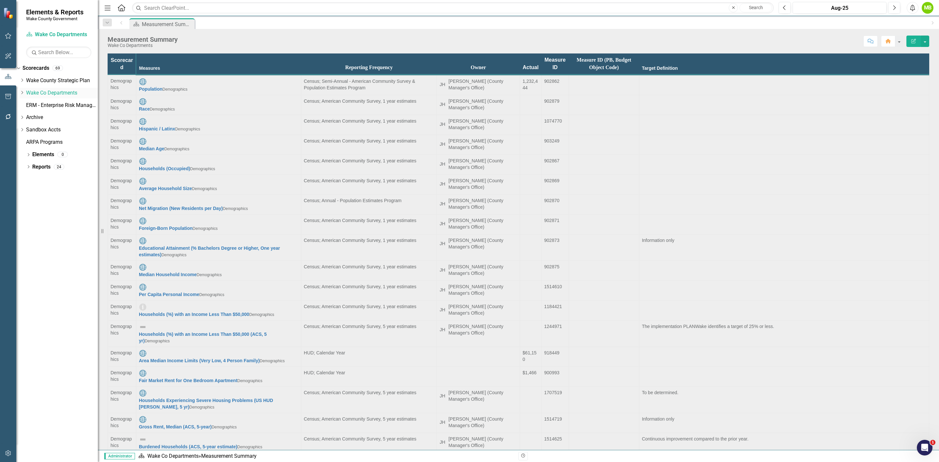
click at [24, 93] on icon "Dropdown" at bounding box center [22, 93] width 5 height 4
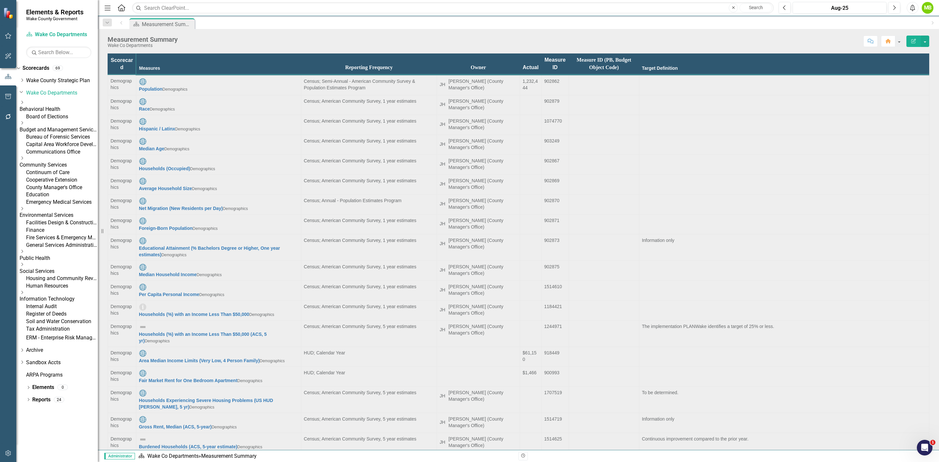
click at [69, 169] on link "Community Services" at bounding box center [59, 164] width 78 height 7
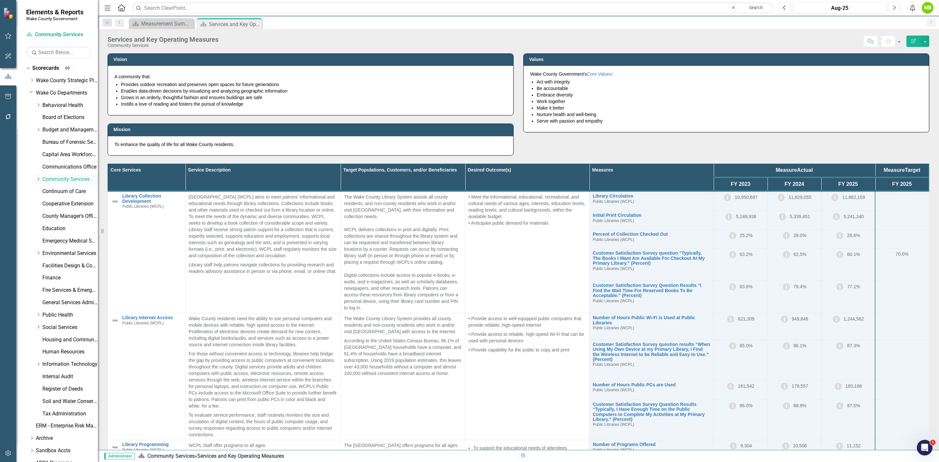
click at [37, 179] on icon "Dropdown" at bounding box center [38, 179] width 5 height 4
click at [61, 214] on link "Planning, Development and Inspections (PDI)" at bounding box center [63, 210] width 68 height 7
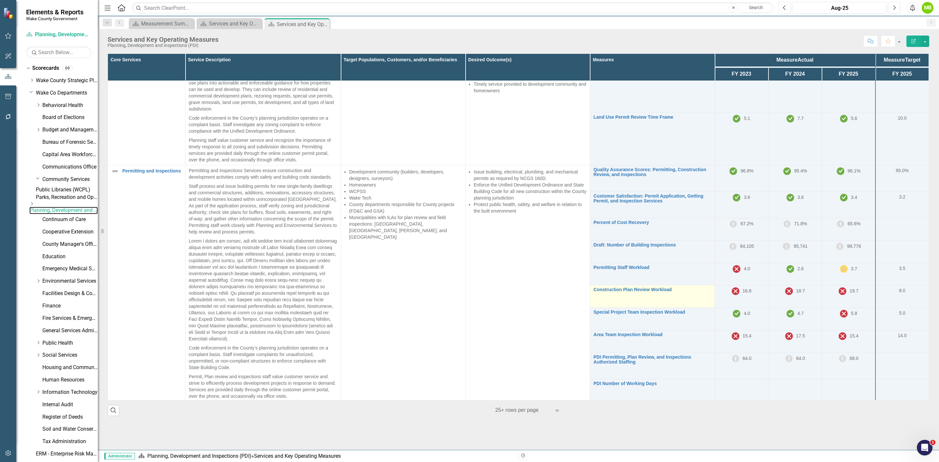
scroll to position [85, 0]
click at [618, 288] on link "Construction Plan Review Workload" at bounding box center [652, 289] width 118 height 5
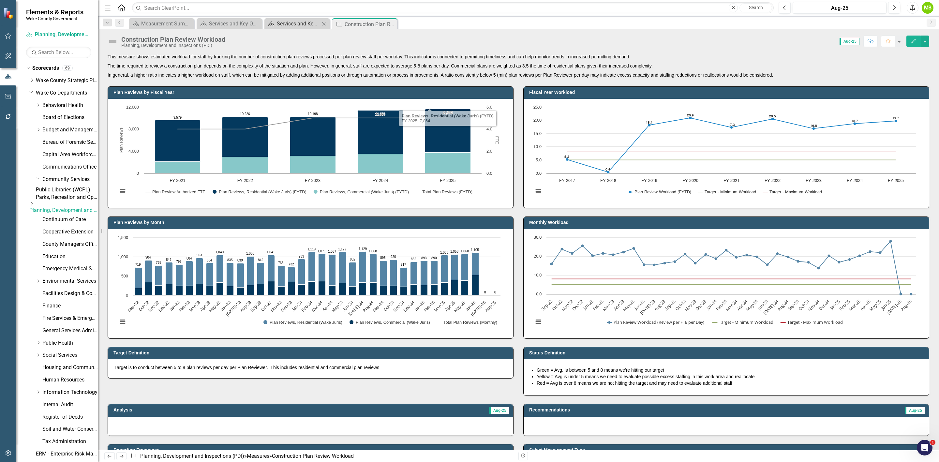
click at [296, 25] on div "Services and Key Operating Measures" at bounding box center [298, 24] width 43 height 8
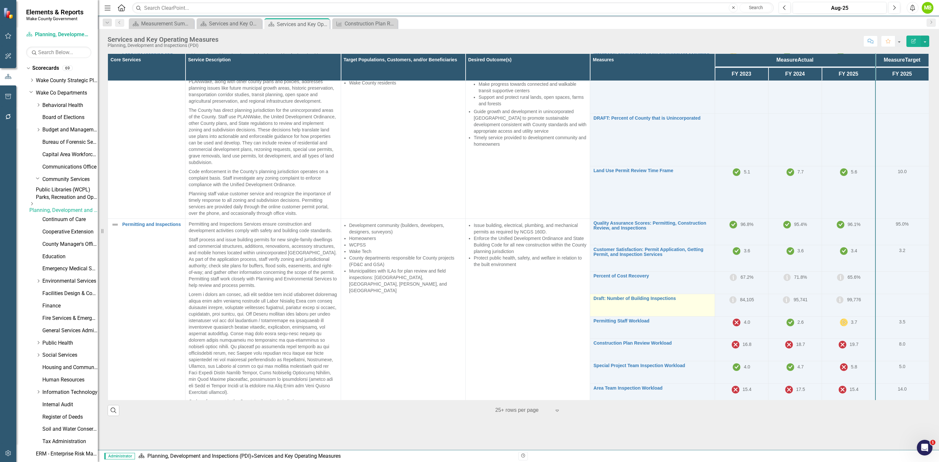
scroll to position [49, 0]
